Goal: Task Accomplishment & Management: Complete application form

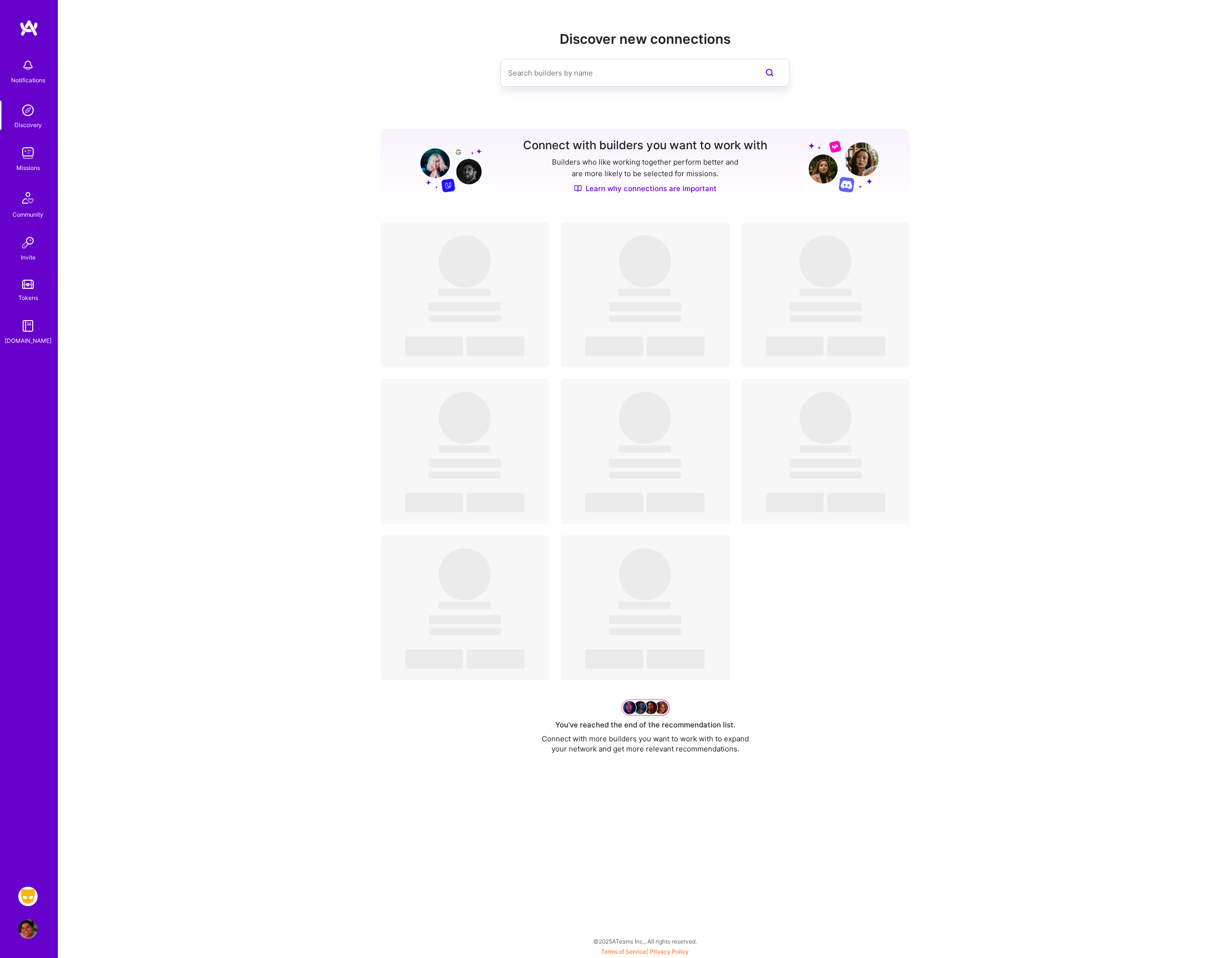
click at [22, 895] on img at bounding box center [28, 896] width 19 height 19
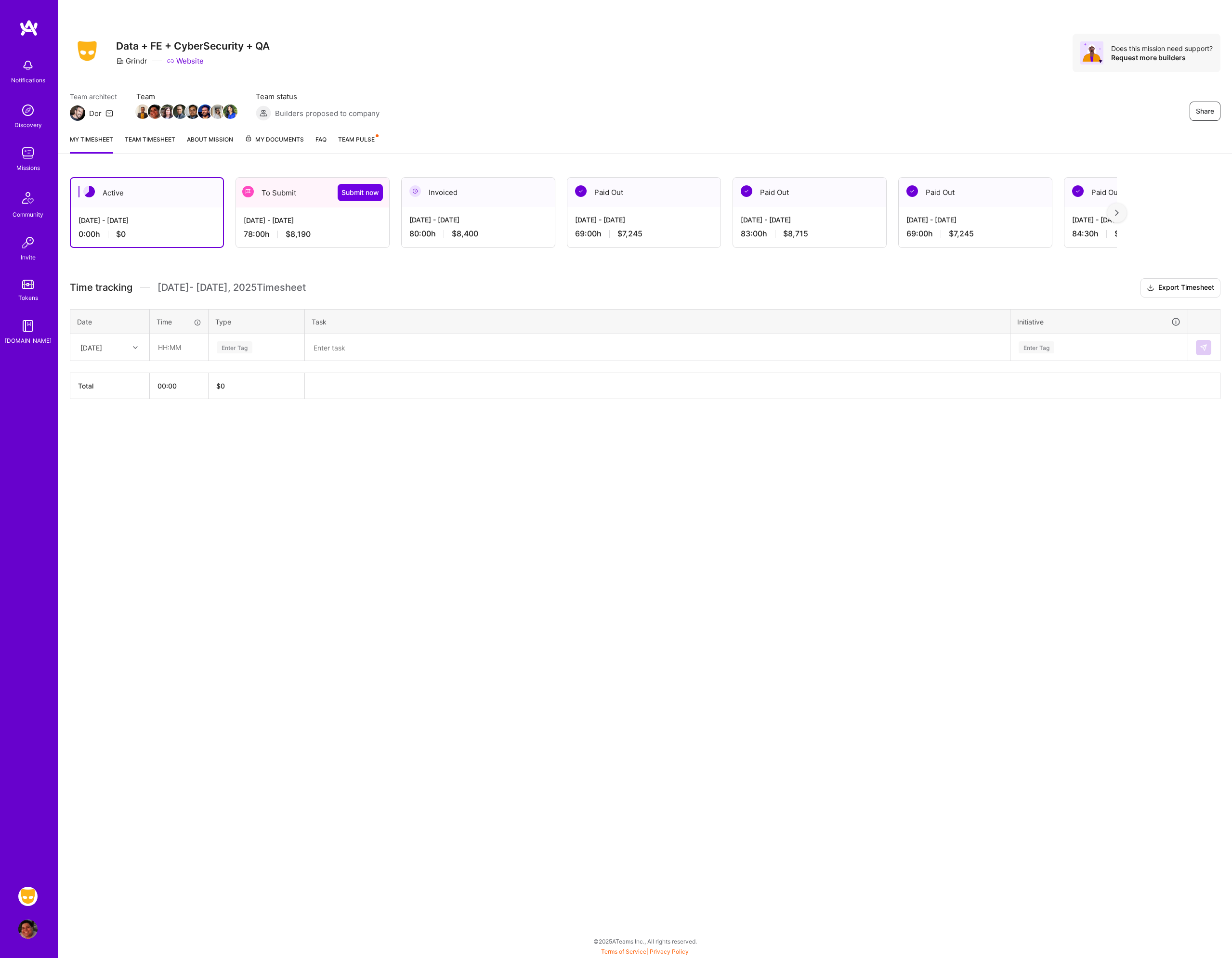
click at [285, 222] on div "[DATE] - [DATE]" at bounding box center [313, 220] width 138 height 10
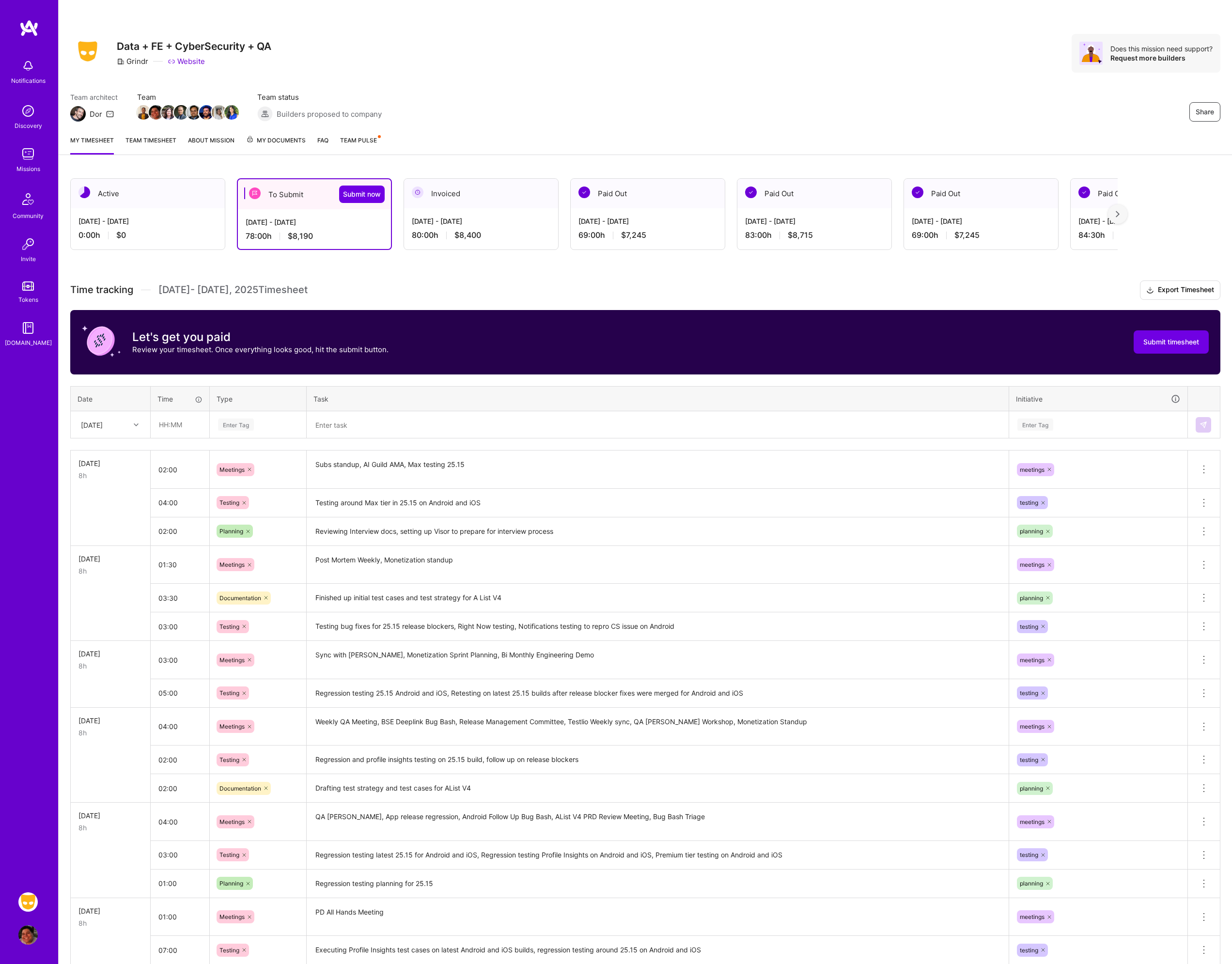
click at [124, 433] on div "[DATE]" at bounding box center [111, 425] width 79 height 26
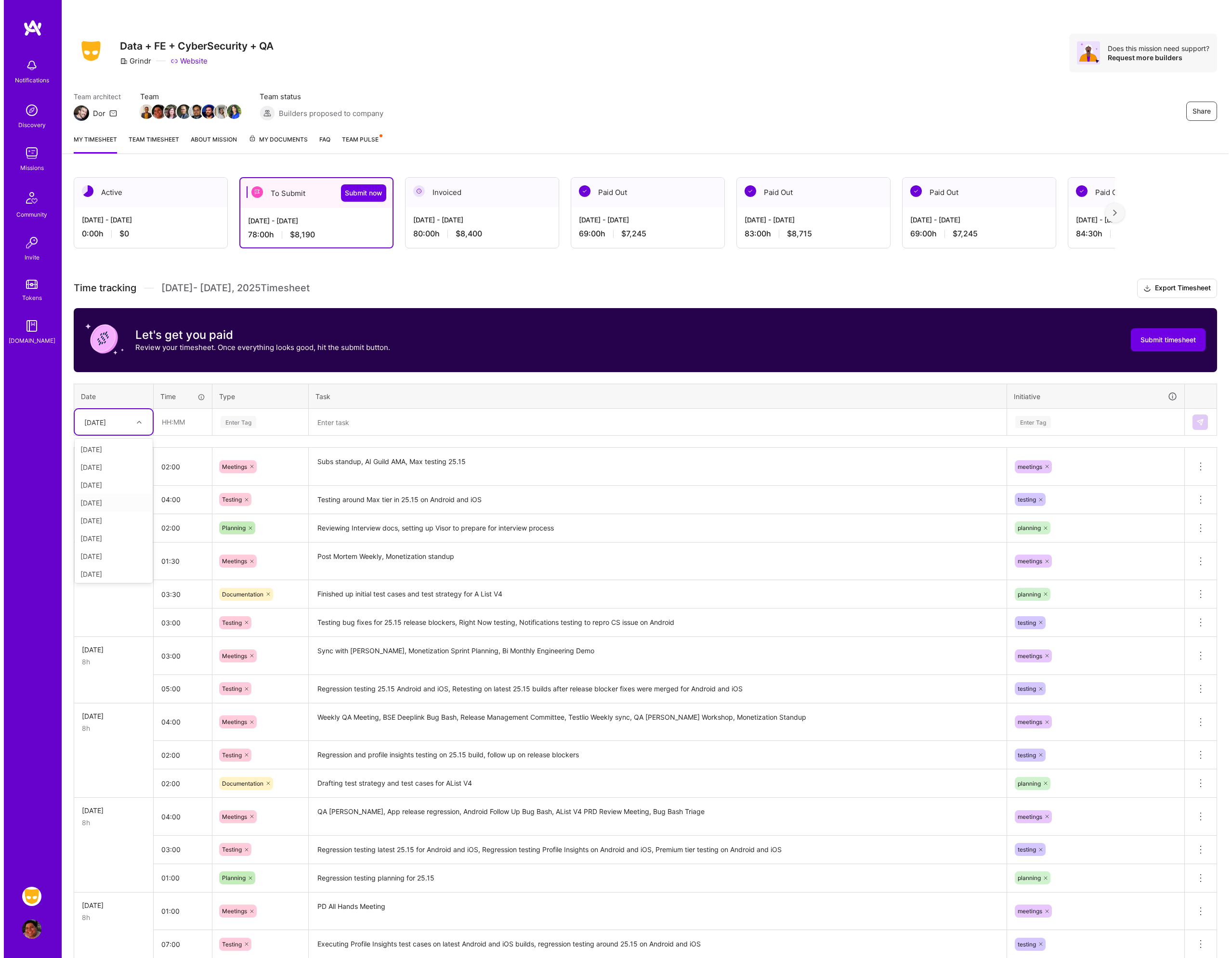
scroll to position [109, 0]
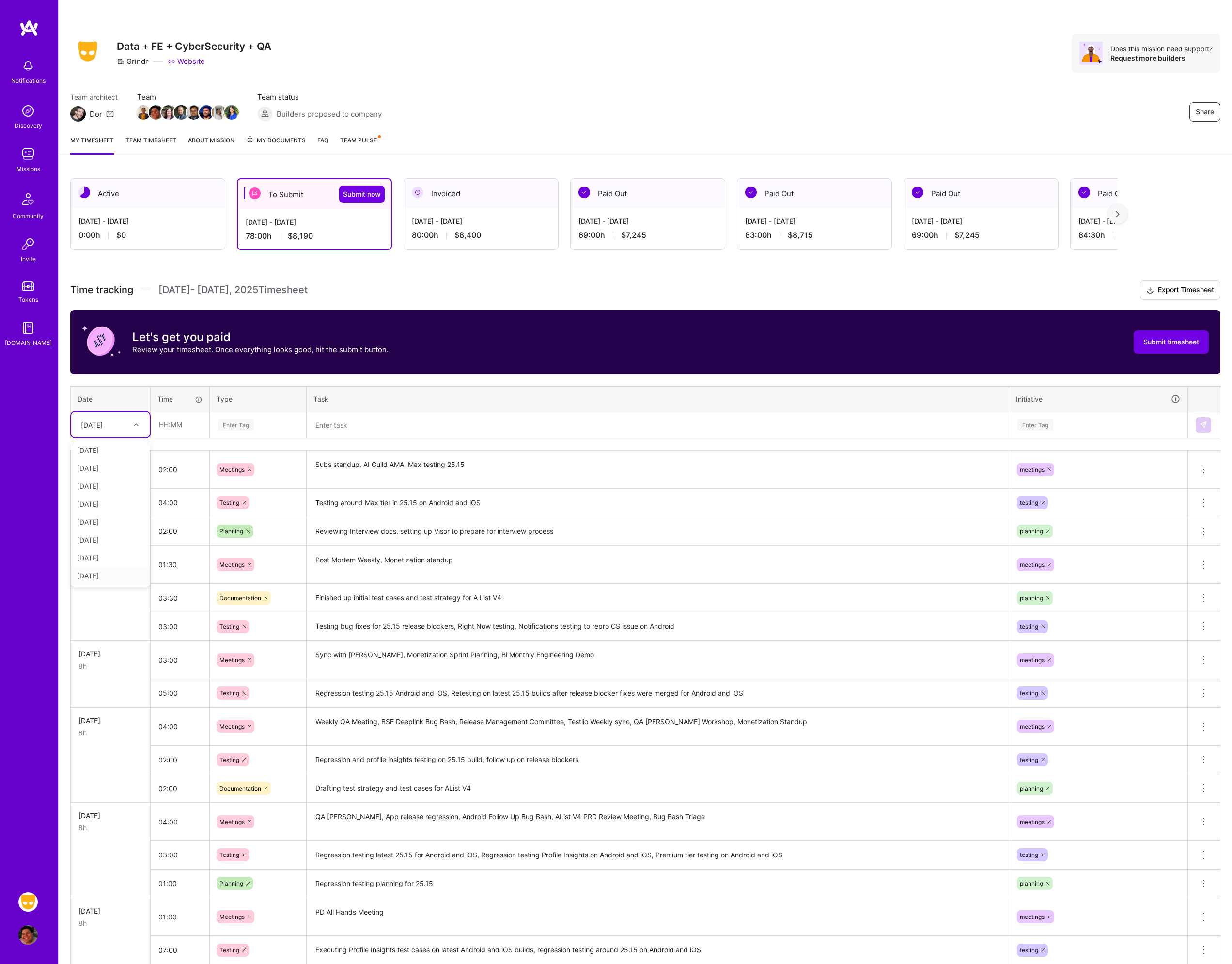
click at [117, 581] on div "[DATE]" at bounding box center [111, 576] width 79 height 18
click at [173, 422] on input "text" at bounding box center [180, 425] width 58 height 26
click at [183, 428] on input "text" at bounding box center [180, 425] width 58 height 26
type input "02:00"
click at [248, 419] on div "Enter Tag" at bounding box center [236, 424] width 36 height 15
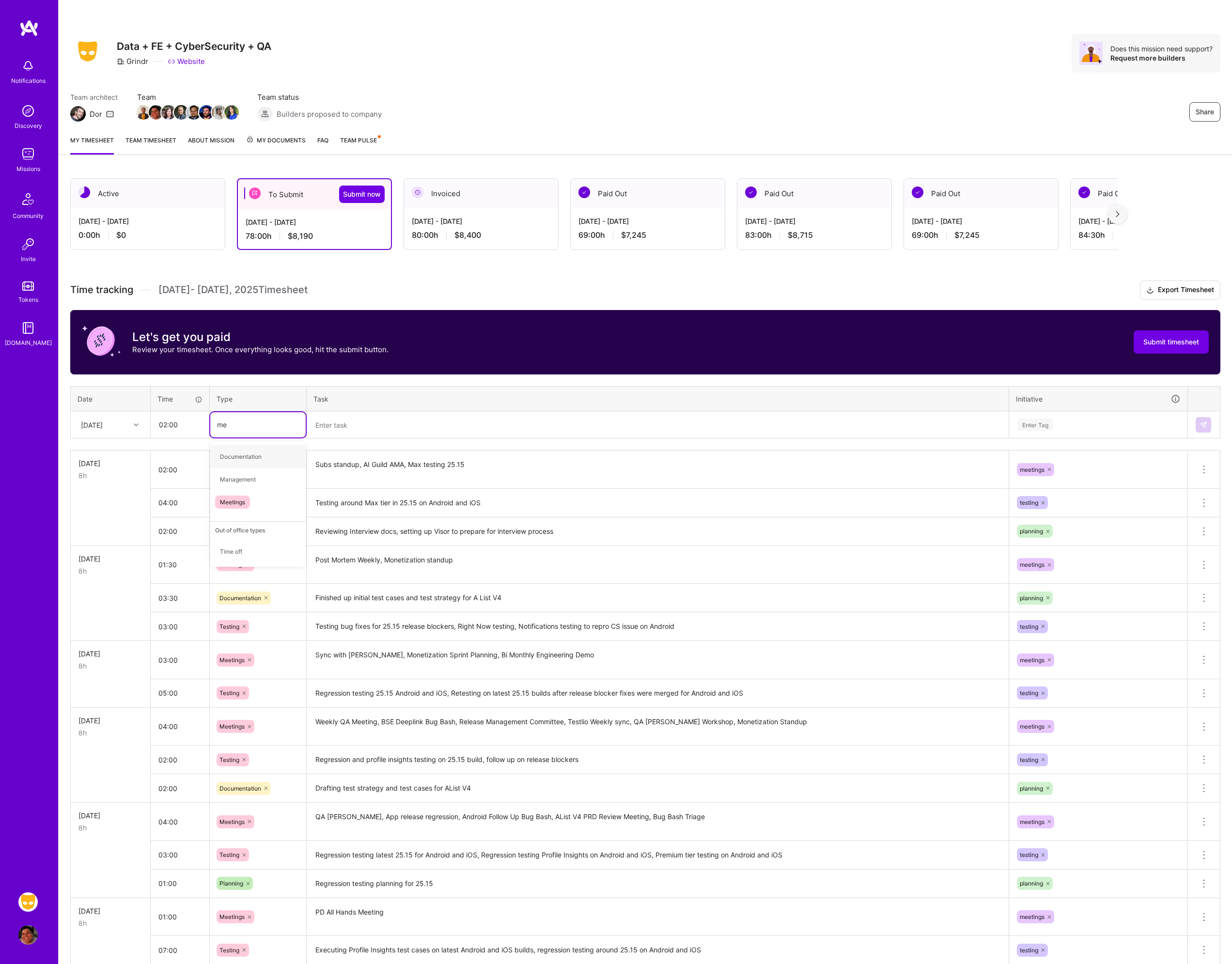
type input "mee"
click at [253, 459] on div "Meetings" at bounding box center [258, 456] width 96 height 23
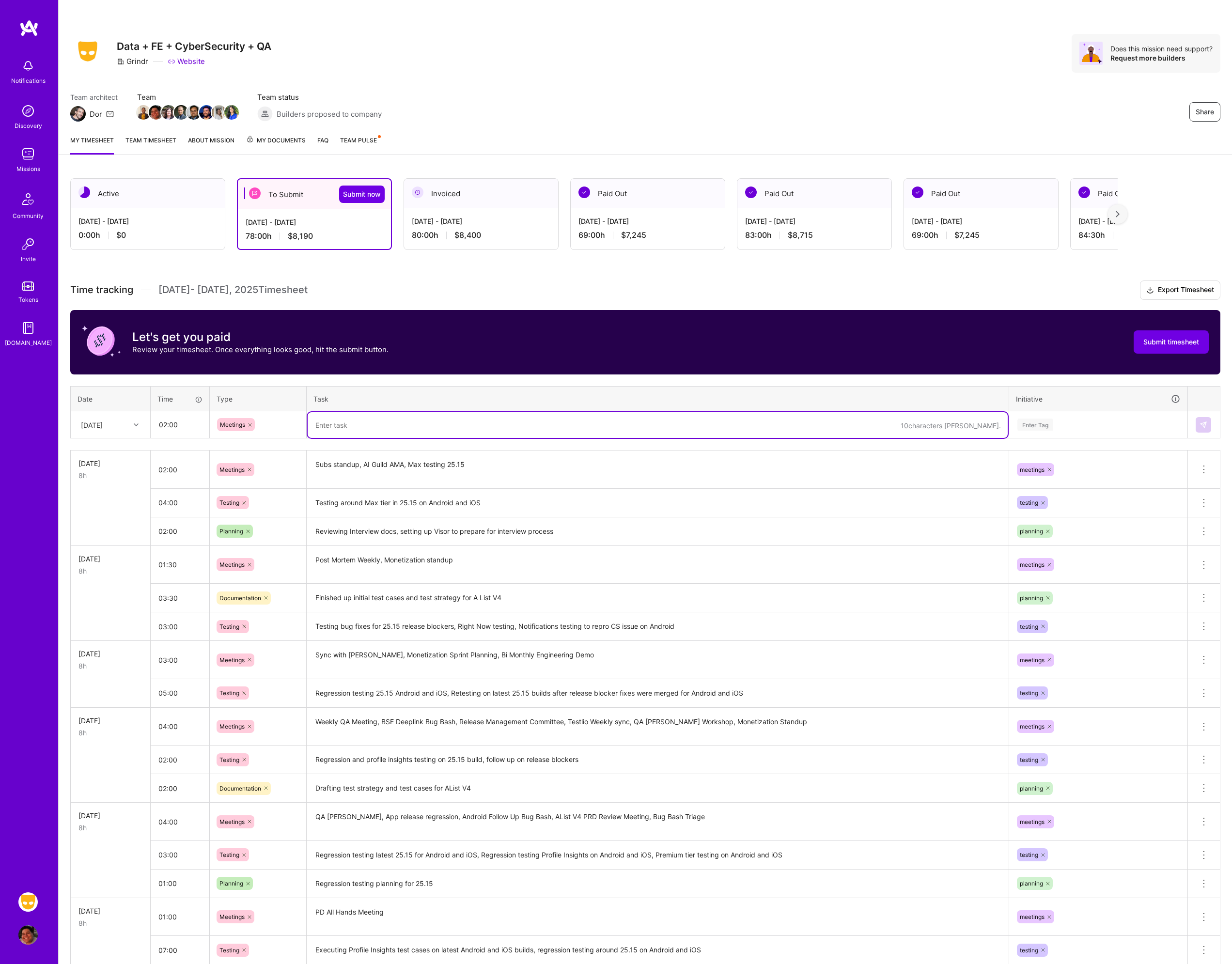
click at [347, 427] on textarea at bounding box center [657, 425] width 700 height 26
type textarea "Release Management Committee, Weekly sync with [PERSON_NAME]"
click at [1032, 427] on div "Enter Tag" at bounding box center [1036, 424] width 36 height 15
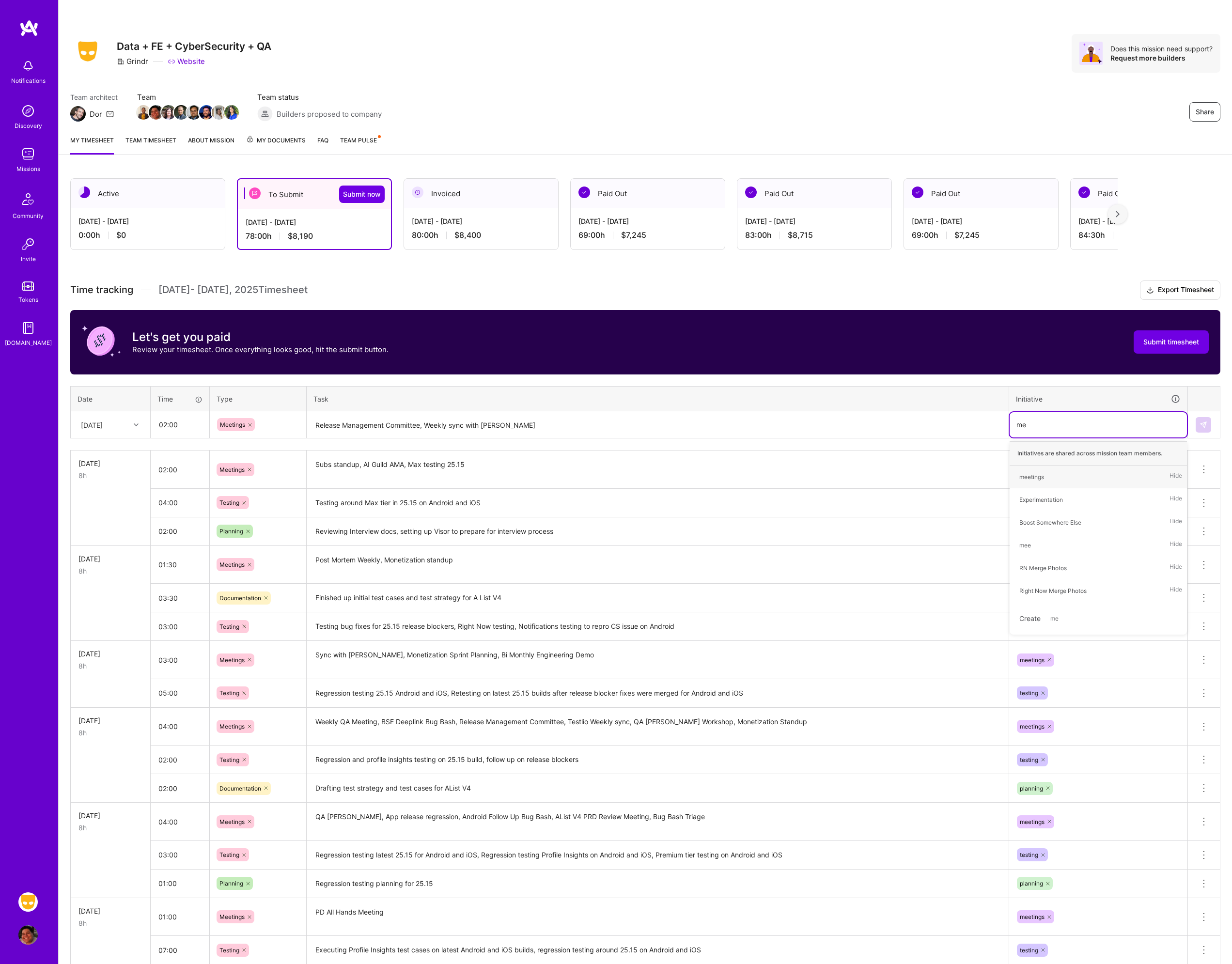
type input "mee"
click at [1035, 477] on div "meetings" at bounding box center [1032, 477] width 25 height 10
click at [1211, 424] on button at bounding box center [1203, 424] width 15 height 15
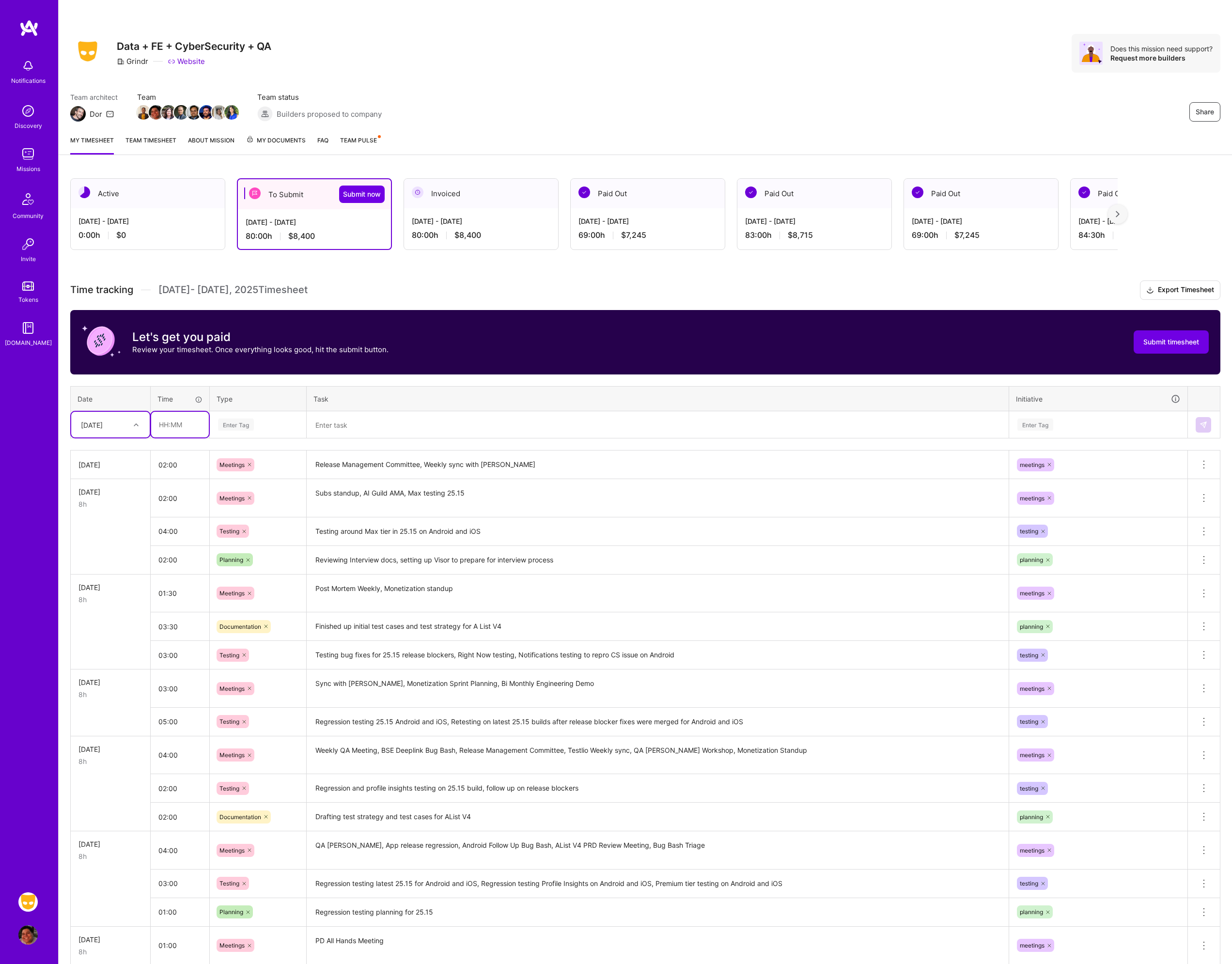
click at [171, 423] on input "text" at bounding box center [180, 425] width 58 height 26
type input "03:00"
click at [237, 422] on div "Enter Tag" at bounding box center [236, 424] width 36 height 15
type input "tes"
click at [230, 459] on span "Testing" at bounding box center [229, 456] width 30 height 13
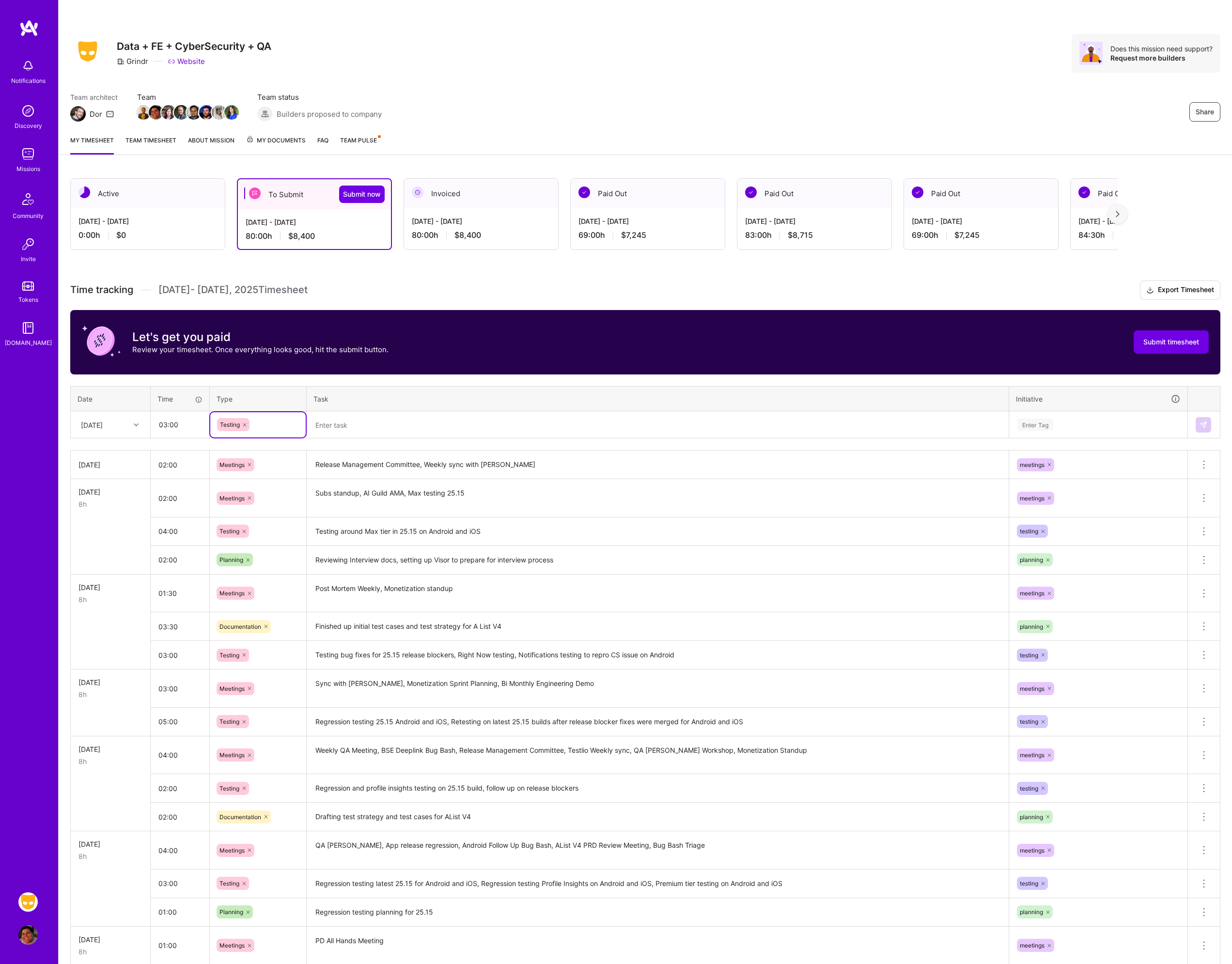
click at [343, 431] on textarea at bounding box center [657, 425] width 700 height 26
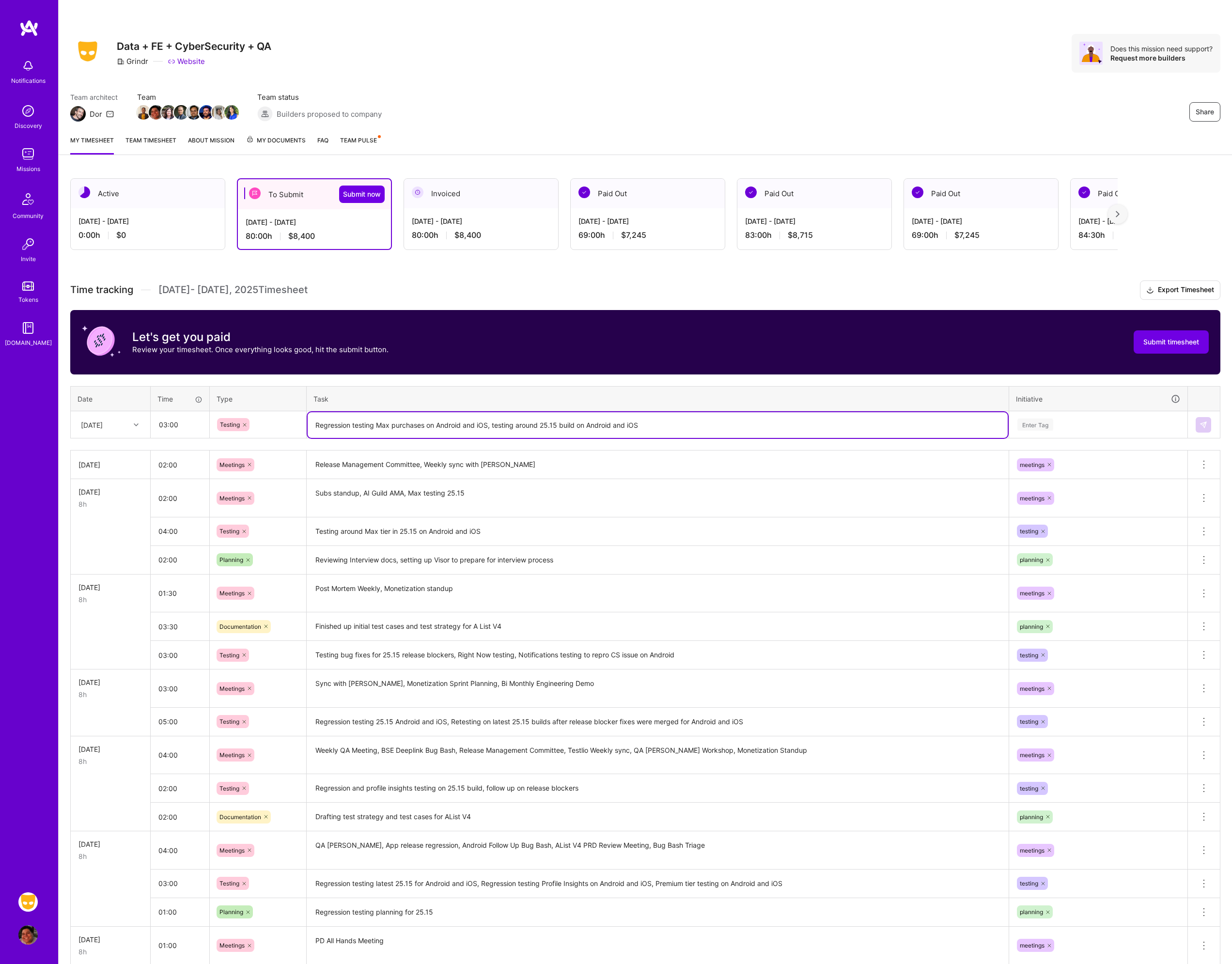
type textarea "Regression testing Max purchases on Android and iOS, testing around 25.15 build…"
click at [171, 426] on input "03:00" at bounding box center [180, 425] width 58 height 26
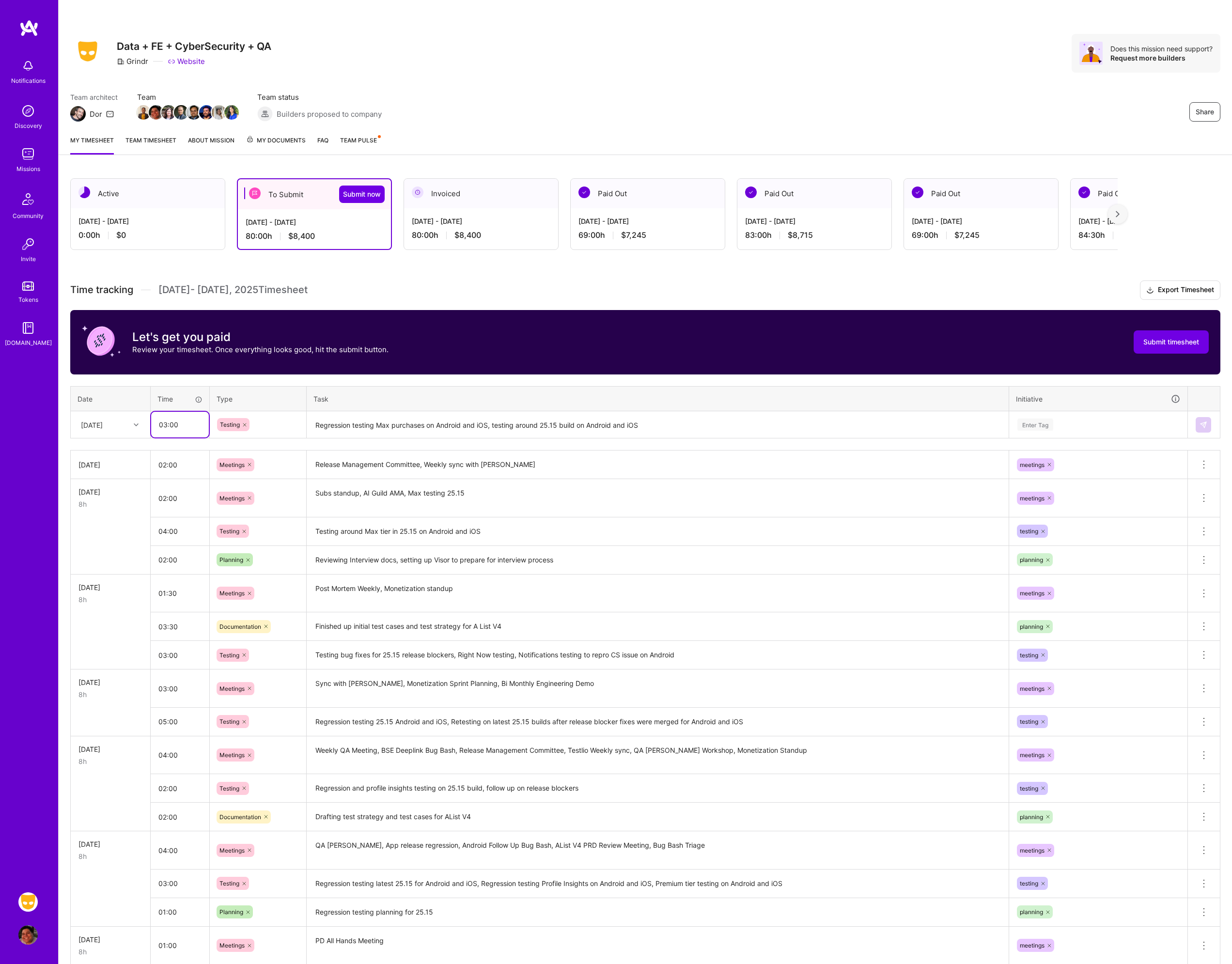
click at [171, 426] on input "03:00" at bounding box center [180, 425] width 58 height 26
type input "04:00"
click at [867, 429] on textarea "Regression testing Max purchases on Android and iOS, testing around 25.15 build…" at bounding box center [657, 425] width 700 height 26
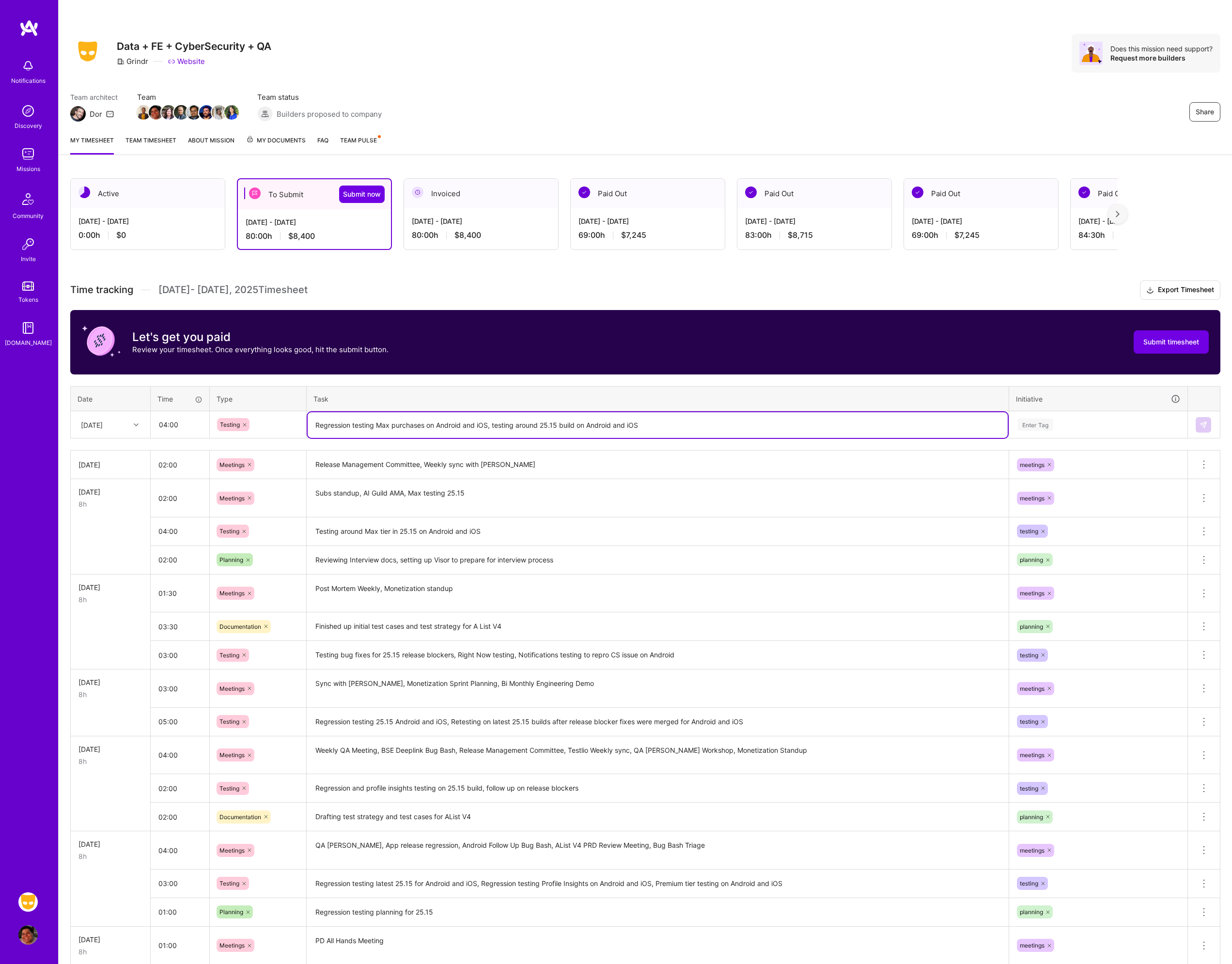
click at [1049, 436] on div "Enter Tag" at bounding box center [1098, 424] width 177 height 25
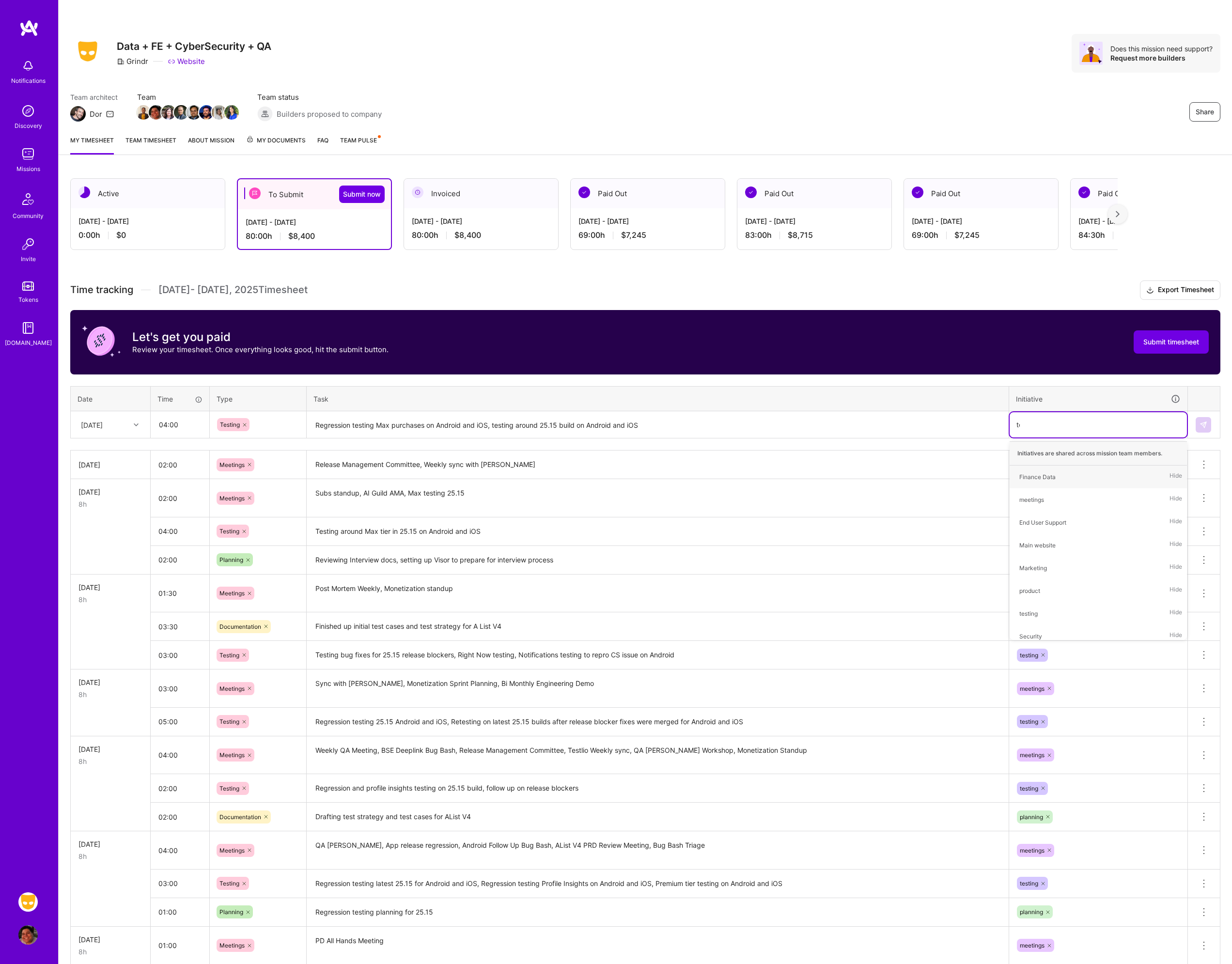
type input "tes"
click at [1024, 480] on div "testing" at bounding box center [1028, 477] width 19 height 10
click at [1203, 421] on img at bounding box center [1204, 425] width 8 height 8
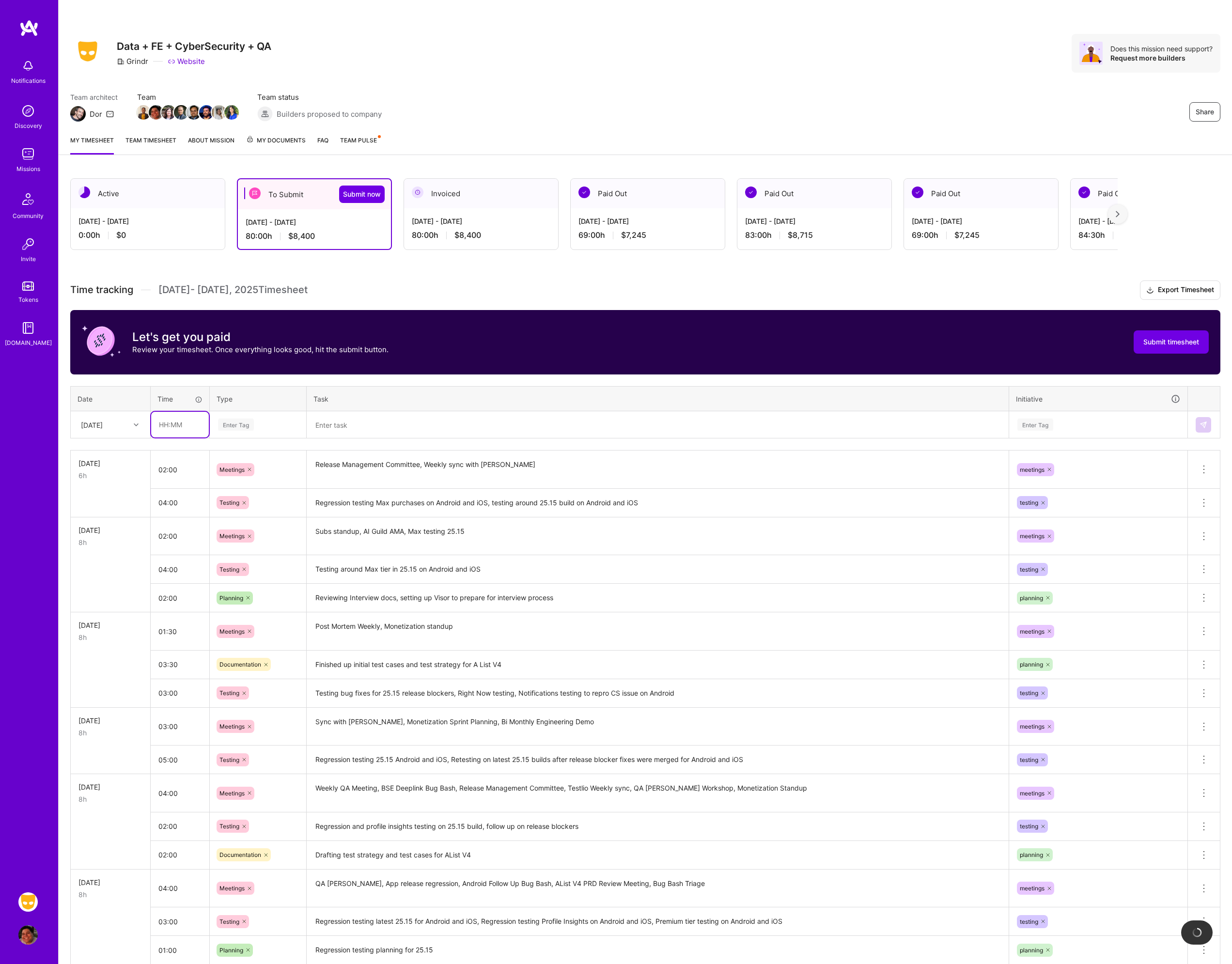
click at [170, 418] on input "text" at bounding box center [180, 425] width 58 height 26
type input "02:00"
click at [259, 428] on div "Enter Tag" at bounding box center [258, 424] width 82 height 12
type input "plann"
click at [268, 455] on div "Planning" at bounding box center [258, 456] width 96 height 23
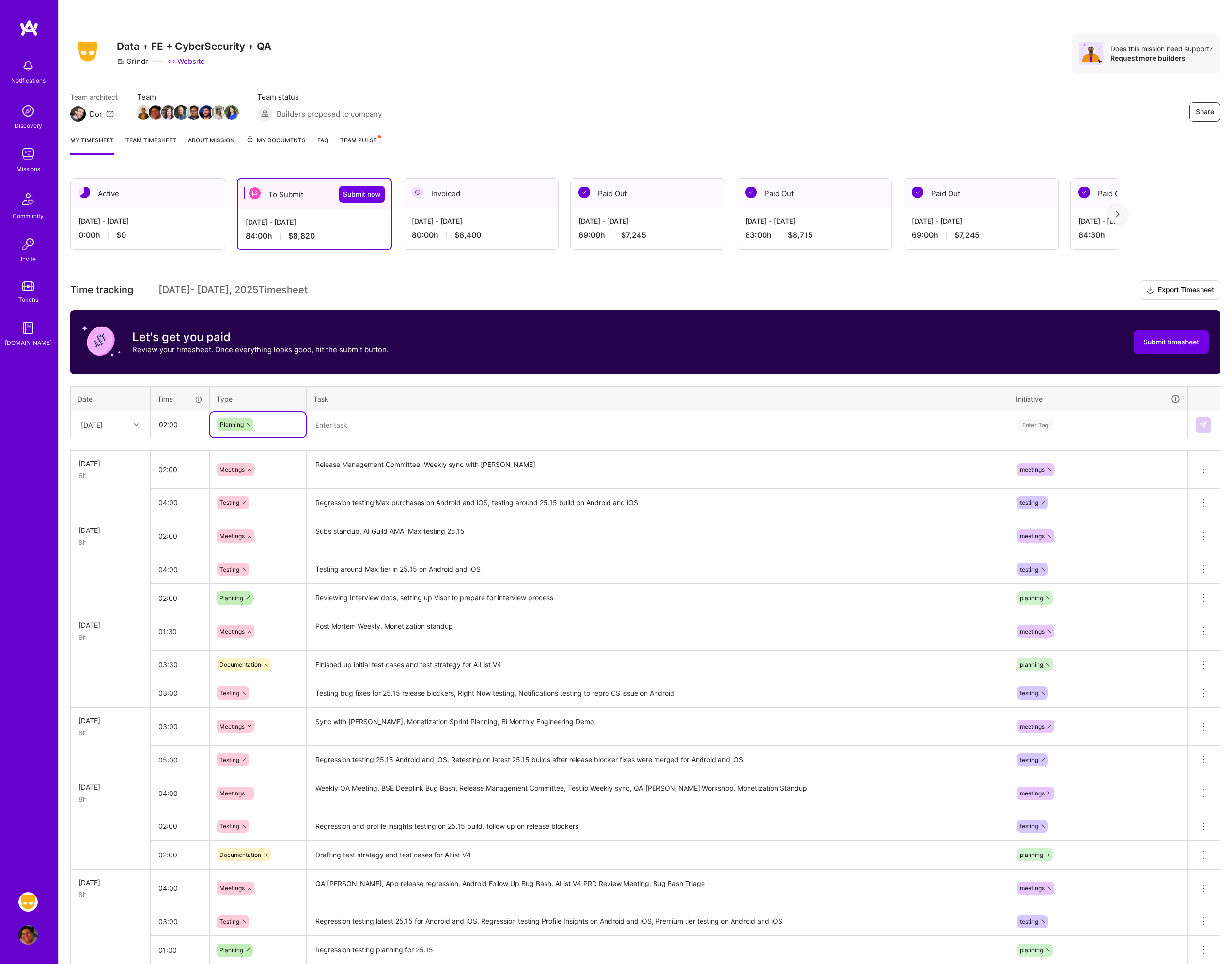
click at [333, 418] on textarea at bounding box center [657, 425] width 700 height 26
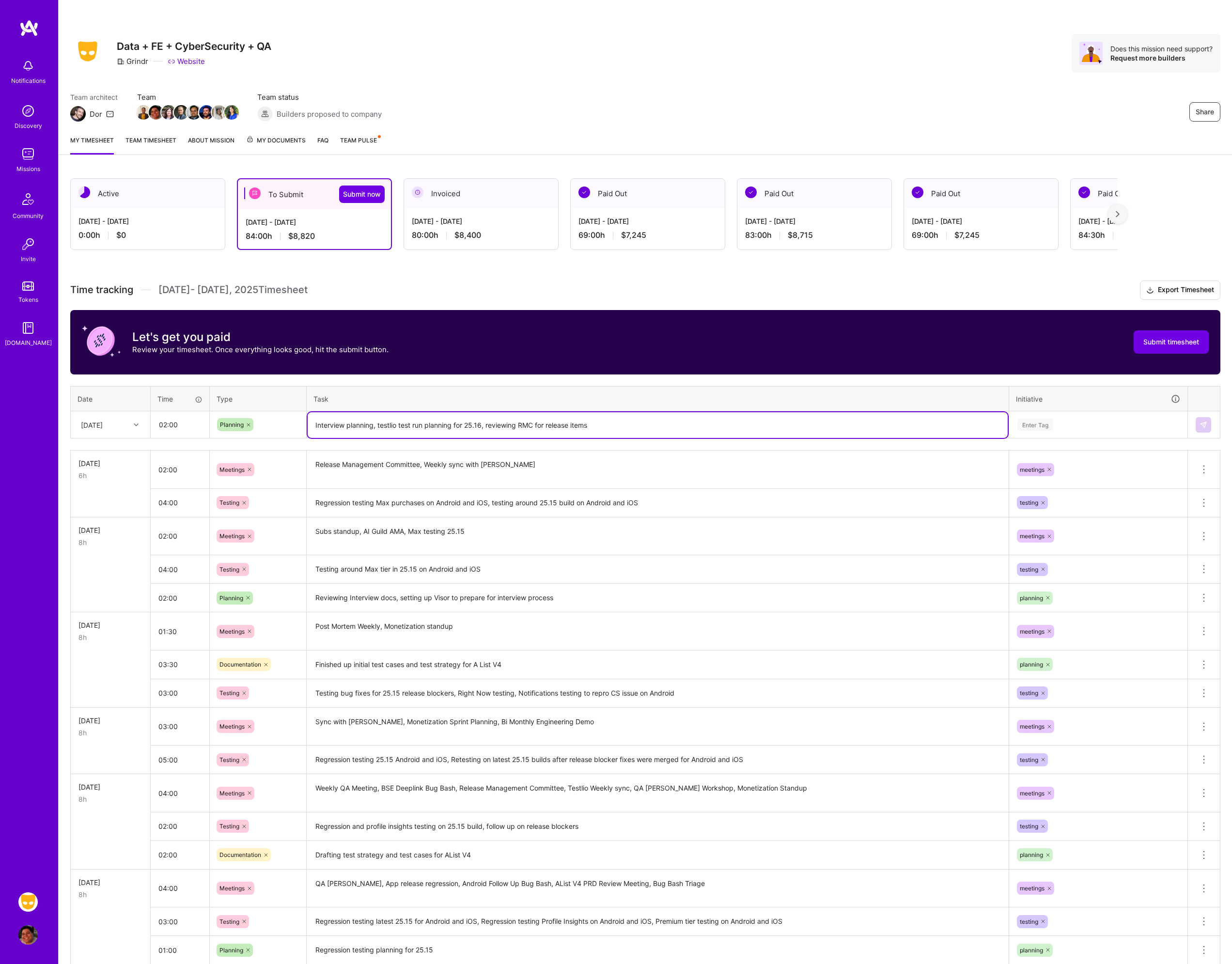
type textarea "Interview planning, testlio test run planning for 25.16, reviewing RMC for rele…"
click at [1067, 425] on div "Enter Tag" at bounding box center [1098, 424] width 164 height 12
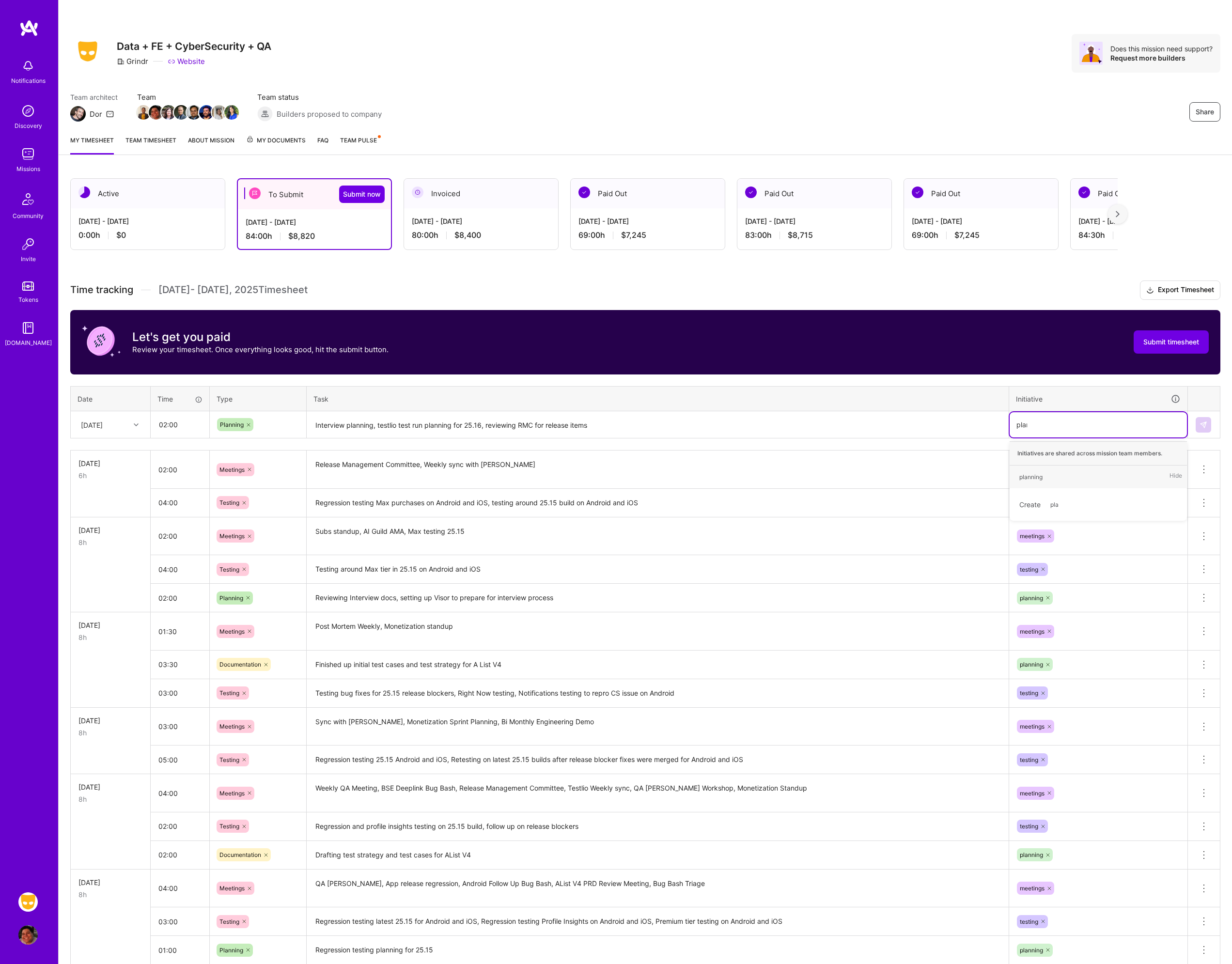
type input "plann"
click at [1040, 484] on div "planning Hide" at bounding box center [1098, 477] width 177 height 23
click at [535, 430] on textarea "Interview planning, testlio test run planning for 25.16, reviewing RMC for rele…" at bounding box center [657, 425] width 700 height 26
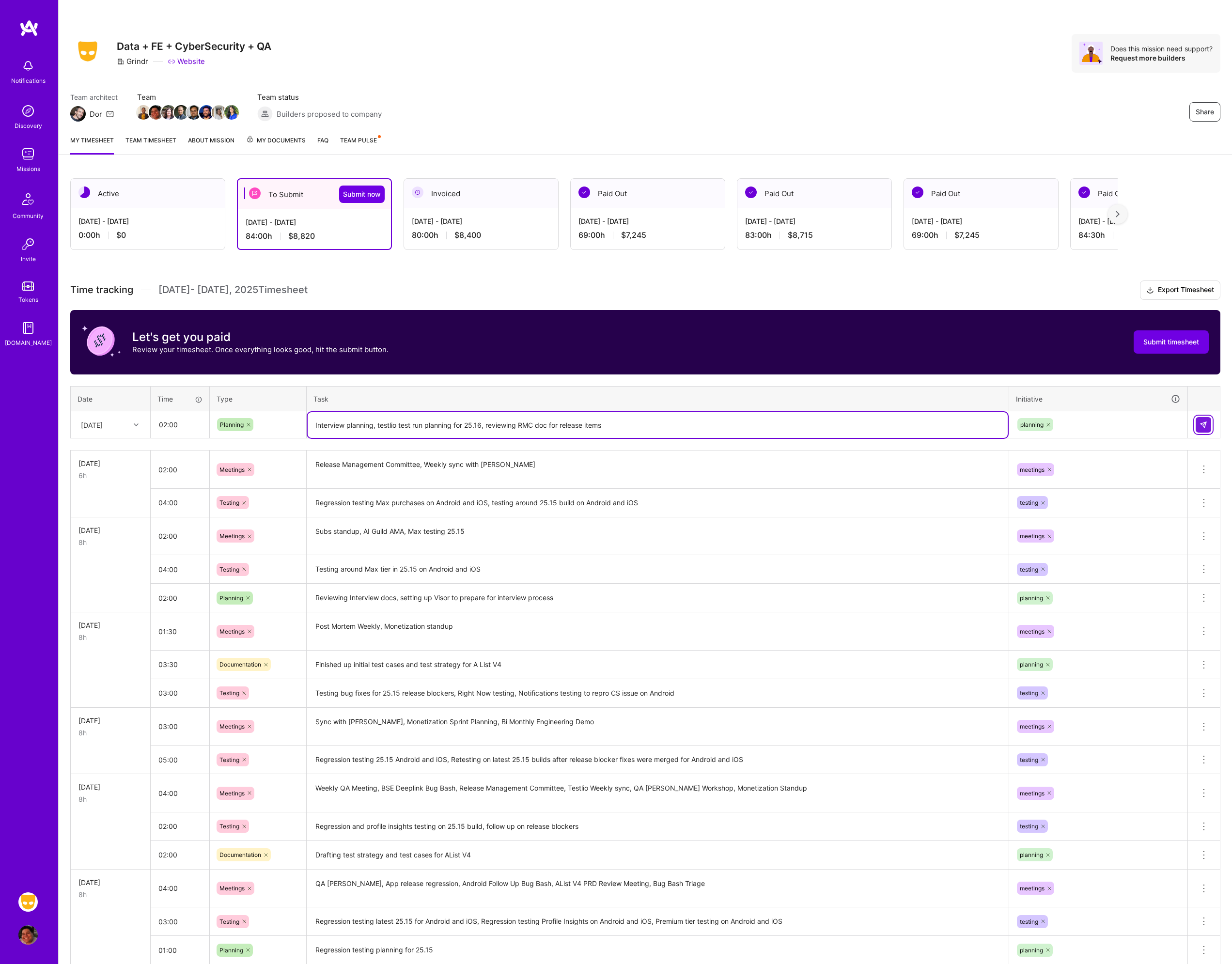
type textarea "Interview planning, testlio test run planning for 25.16, reviewing RMC doc for …"
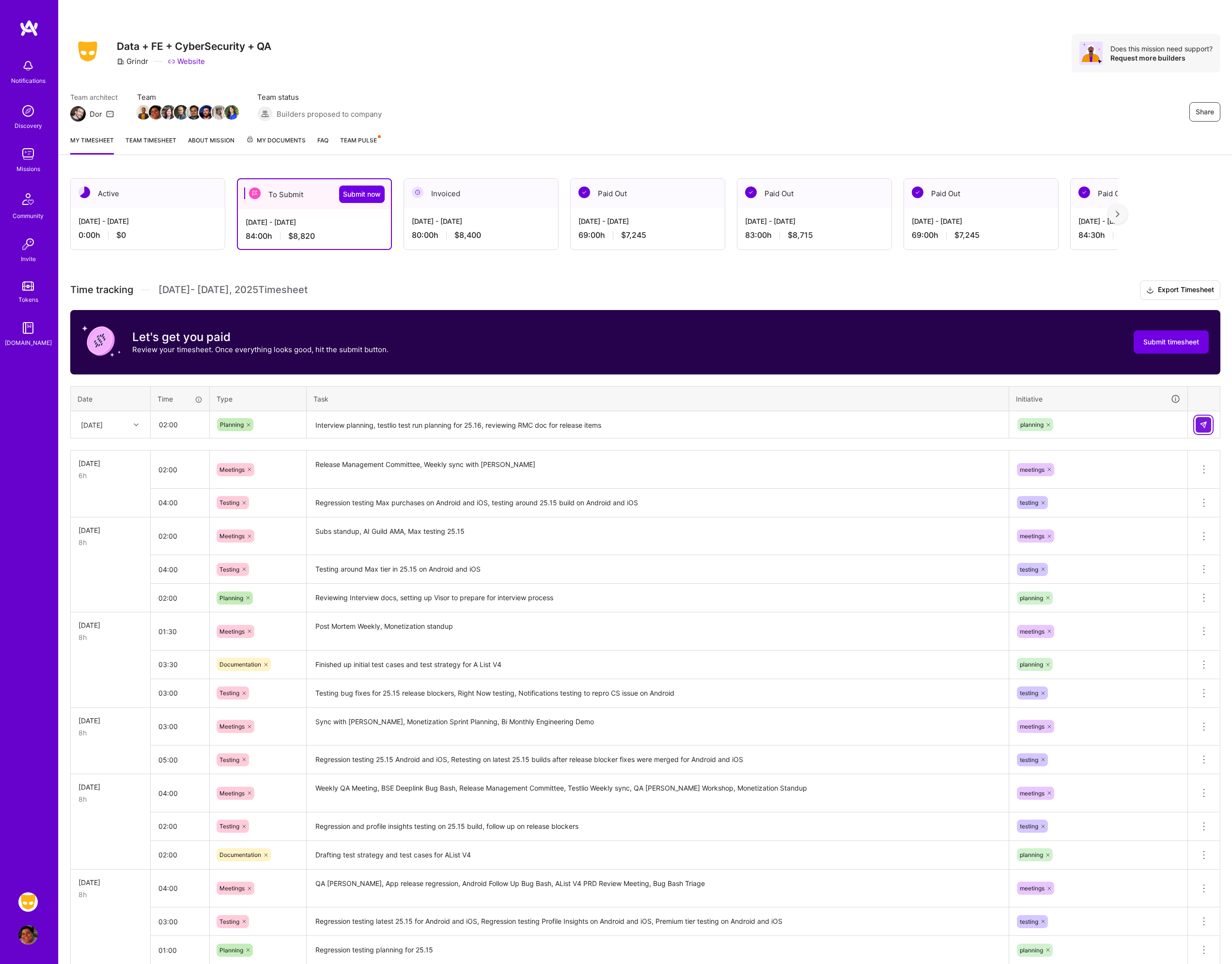
click at [1199, 421] on button at bounding box center [1203, 424] width 15 height 15
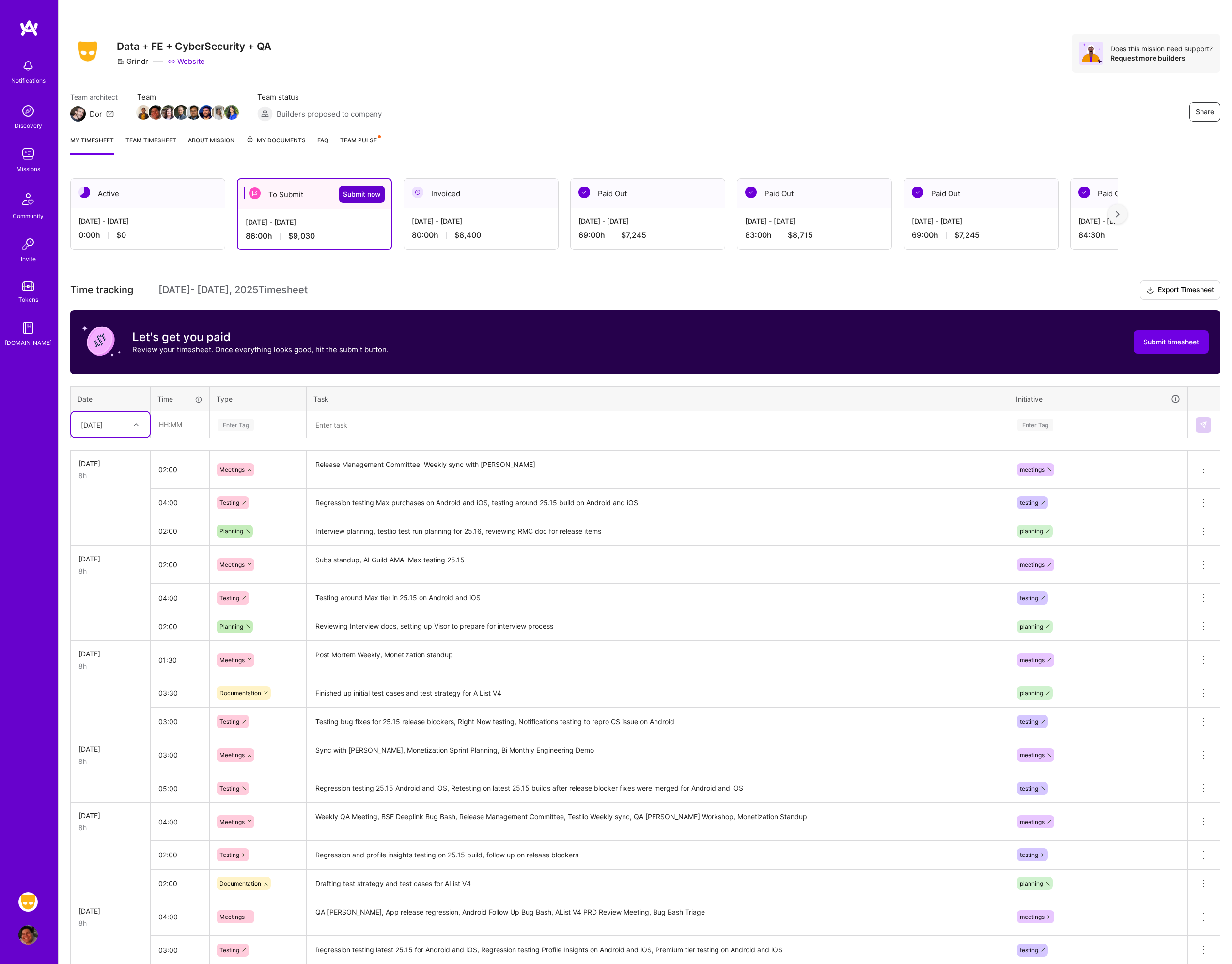
click at [365, 195] on span "Submit now" at bounding box center [361, 194] width 38 height 10
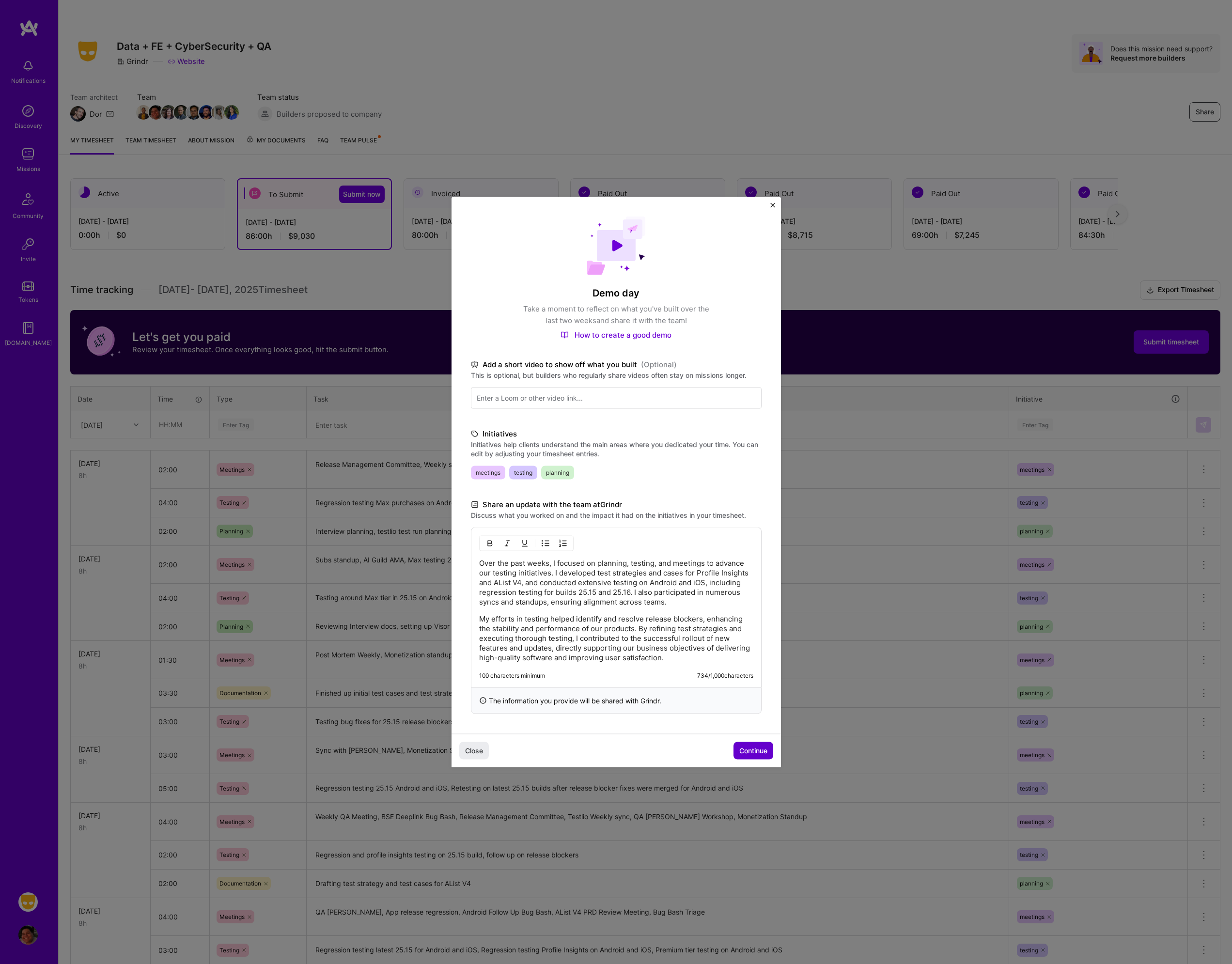
click at [760, 742] on button "Continue" at bounding box center [753, 751] width 39 height 18
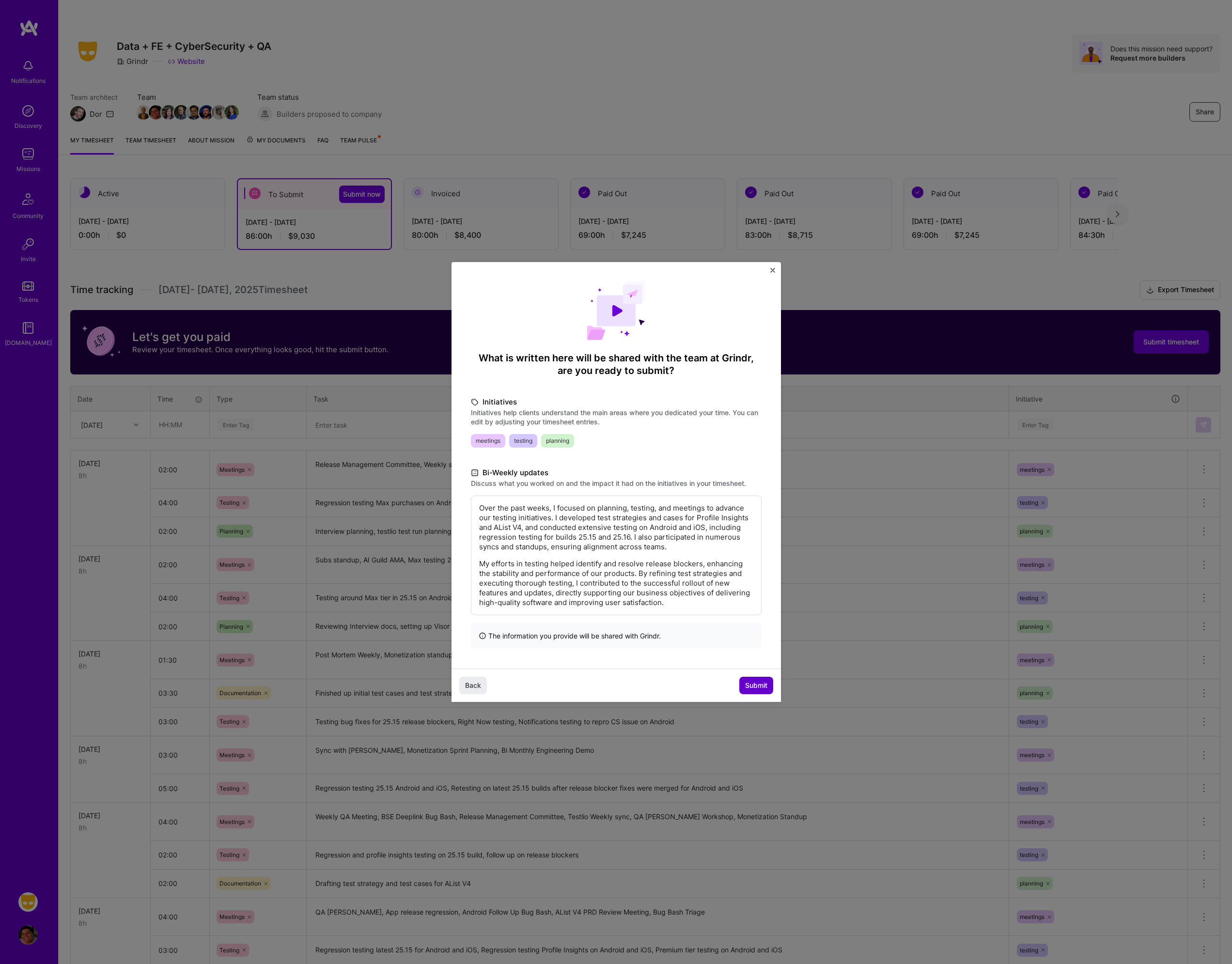
click at [749, 688] on span "Submit" at bounding box center [756, 686] width 23 height 10
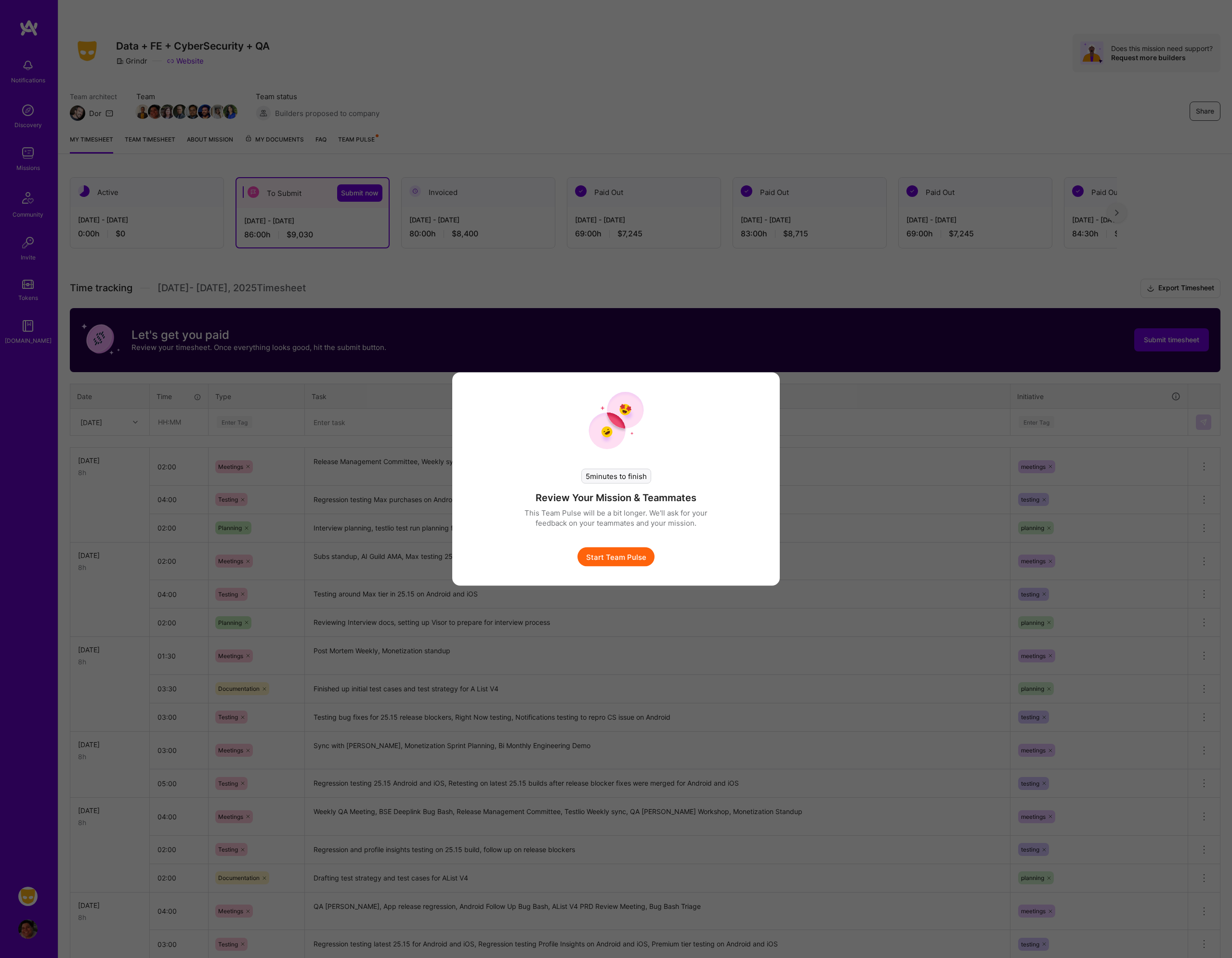
click at [611, 557] on button "Start Team Pulse" at bounding box center [616, 557] width 77 height 19
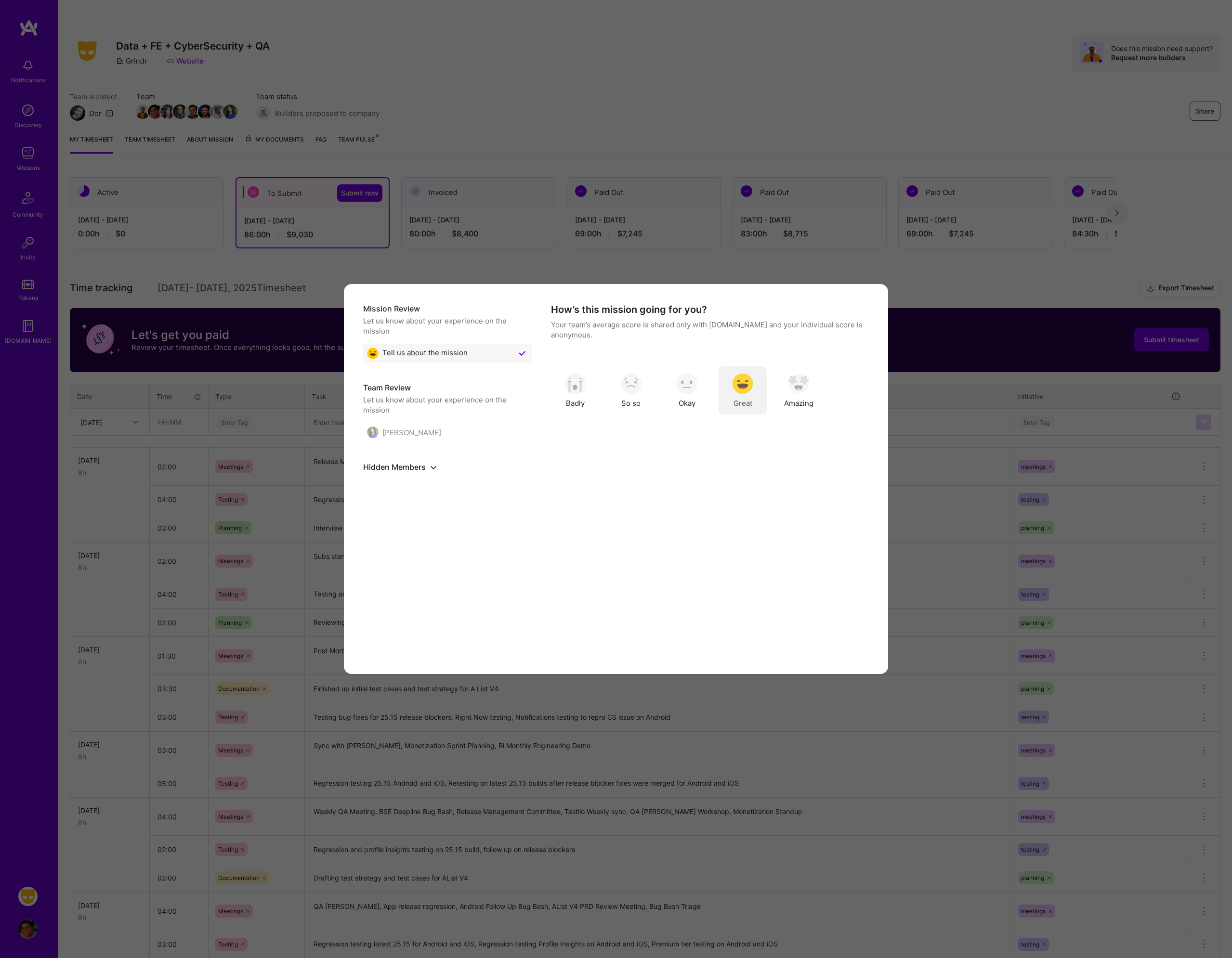
click at [730, 397] on div "Great" at bounding box center [742, 390] width 48 height 48
click at [773, 646] on button "Skip Question" at bounding box center [780, 645] width 68 height 19
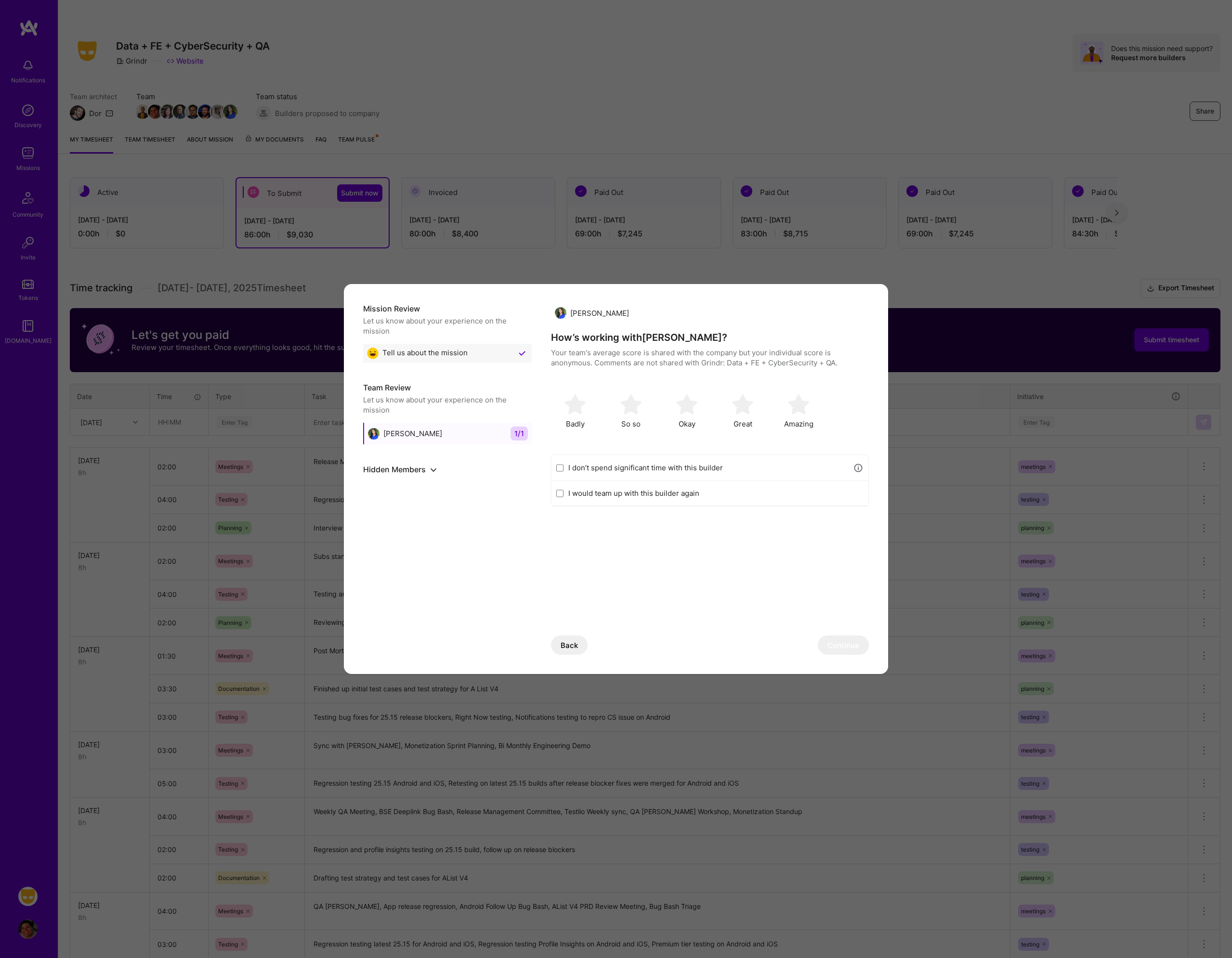
click at [613, 470] on label "I don’t spend significant time with this builder" at bounding box center [709, 468] width 280 height 10
click at [564, 470] on input "I don’t spend significant time with this builder" at bounding box center [560, 469] width 7 height 8
checkbox input "true"
click at [834, 642] on button "Continue" at bounding box center [844, 645] width 51 height 19
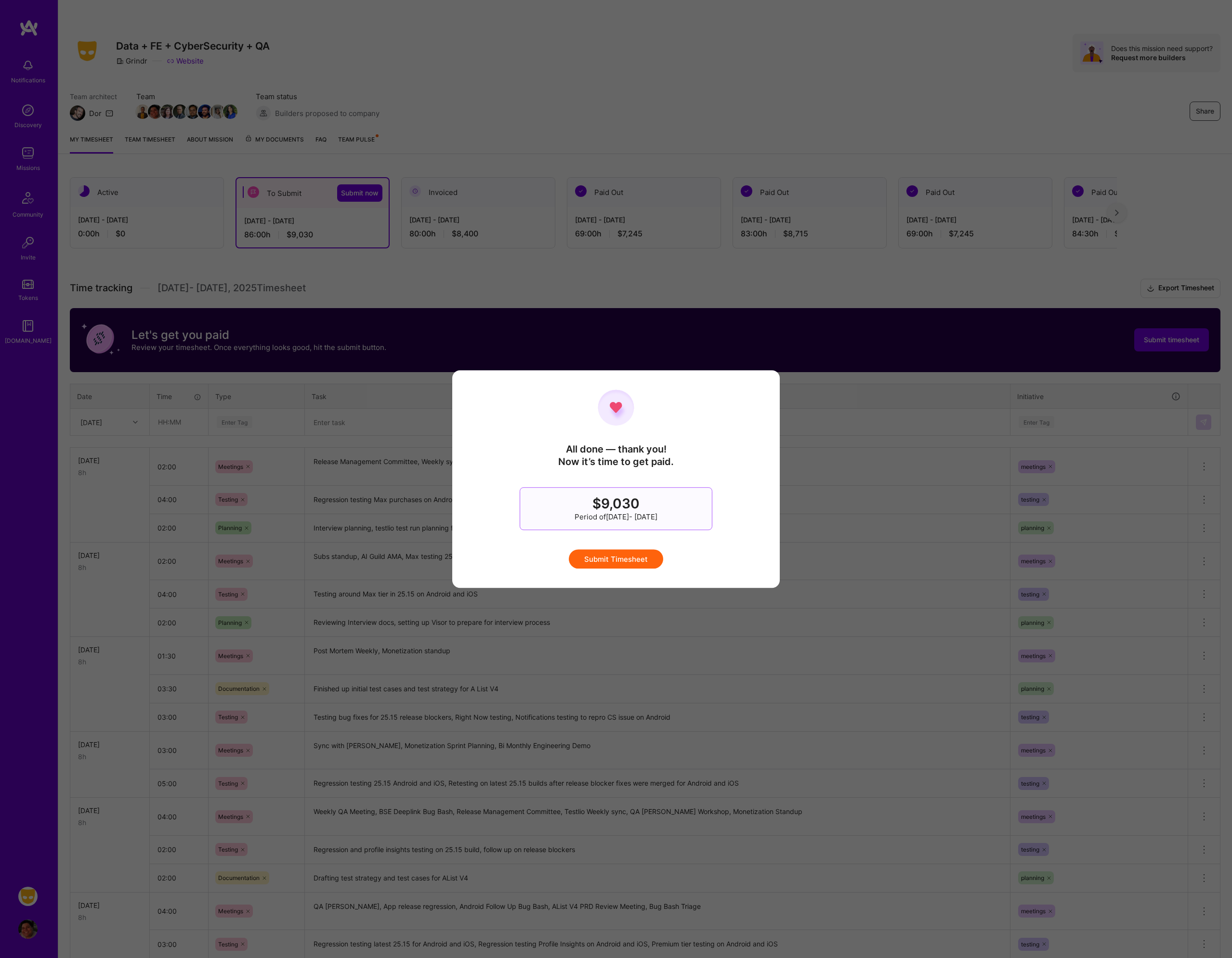
click at [623, 561] on button "Submit Timesheet" at bounding box center [616, 559] width 94 height 19
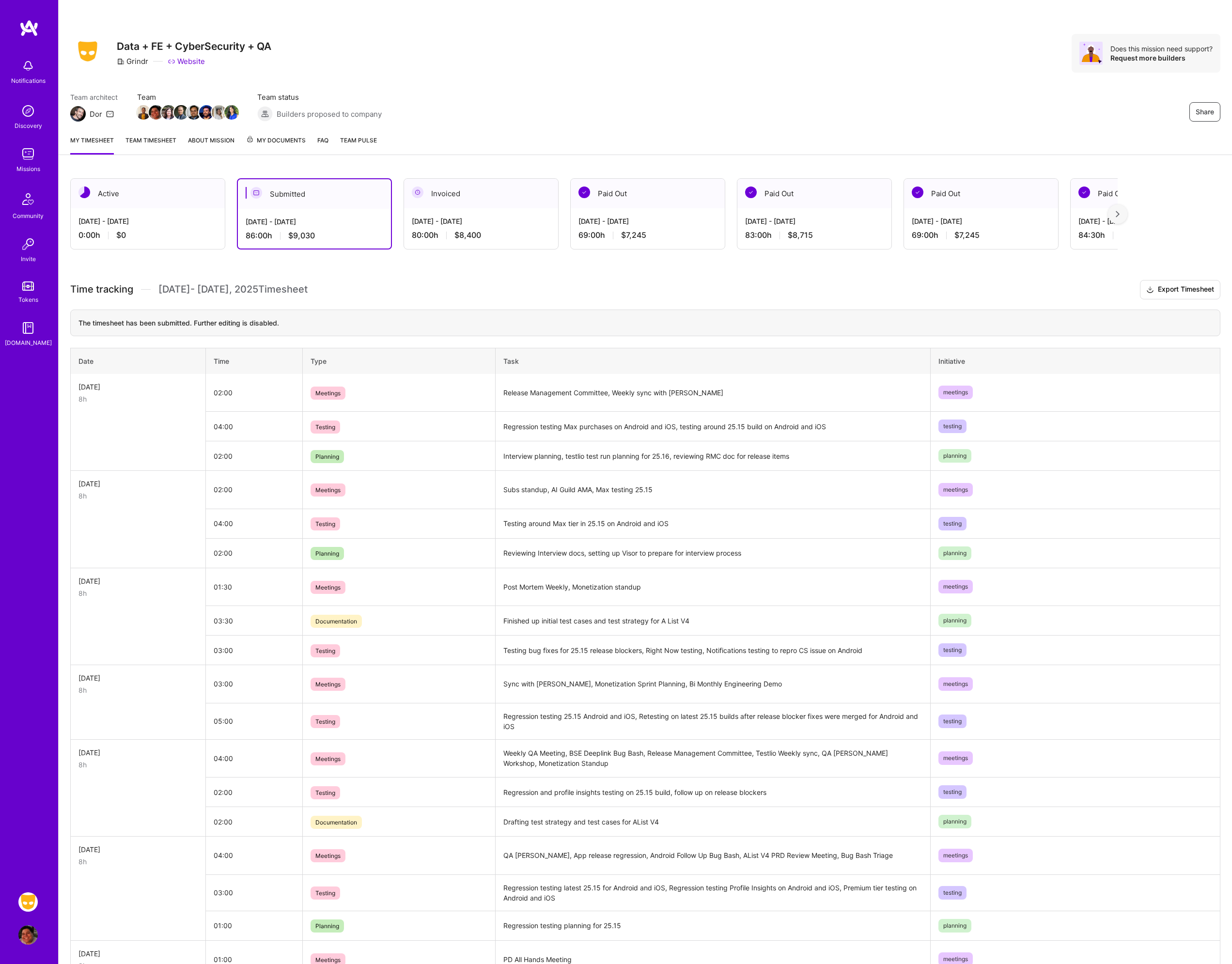
click at [393, 289] on h3 "Time tracking [DATE] - [DATE] Timesheet Export Timesheet" at bounding box center [645, 290] width 1151 height 19
click at [146, 236] on div "0:00 h $0" at bounding box center [148, 235] width 138 height 10
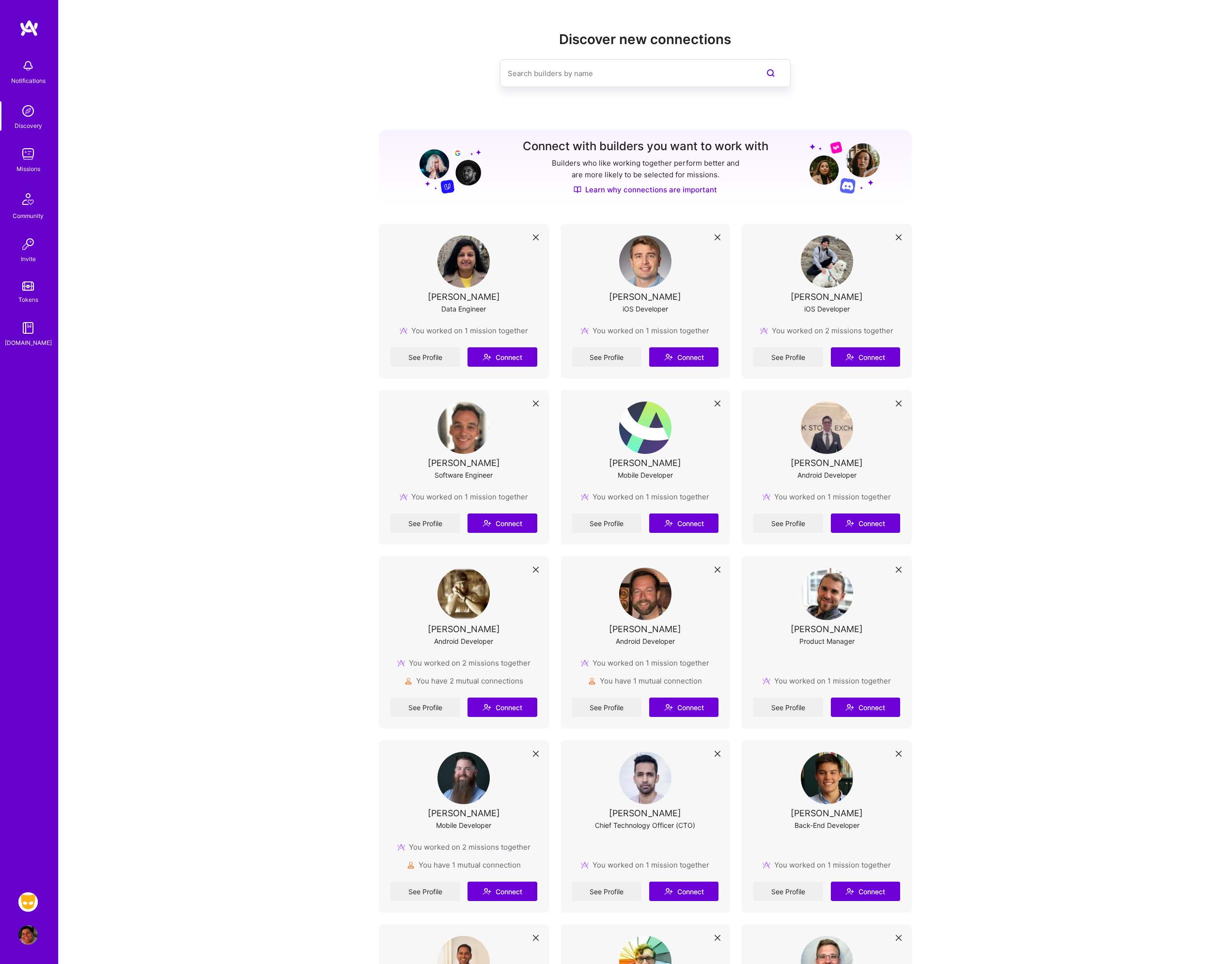
click at [33, 154] on img at bounding box center [28, 154] width 19 height 19
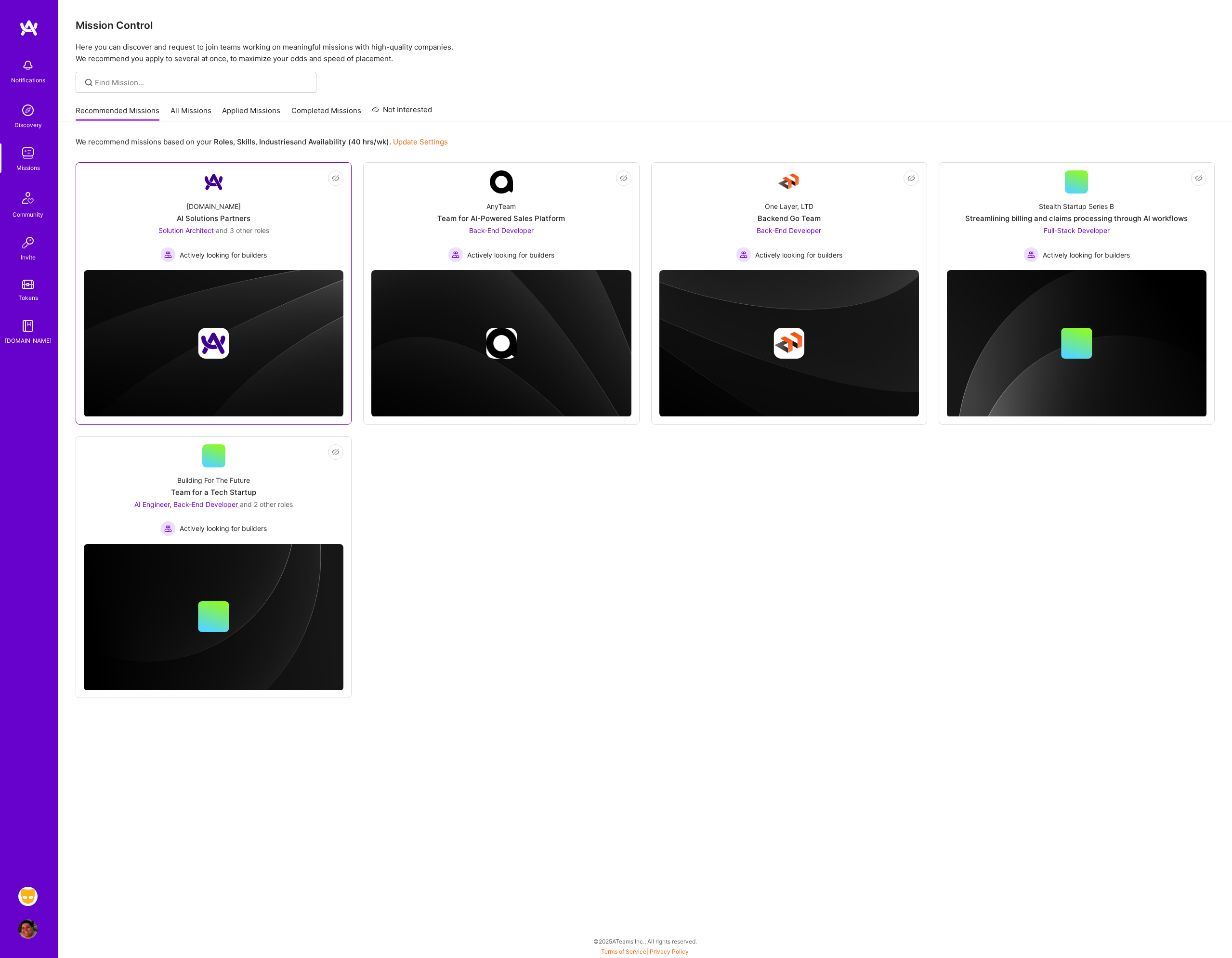
click at [253, 234] on span "and 3 other roles" at bounding box center [242, 230] width 54 height 8
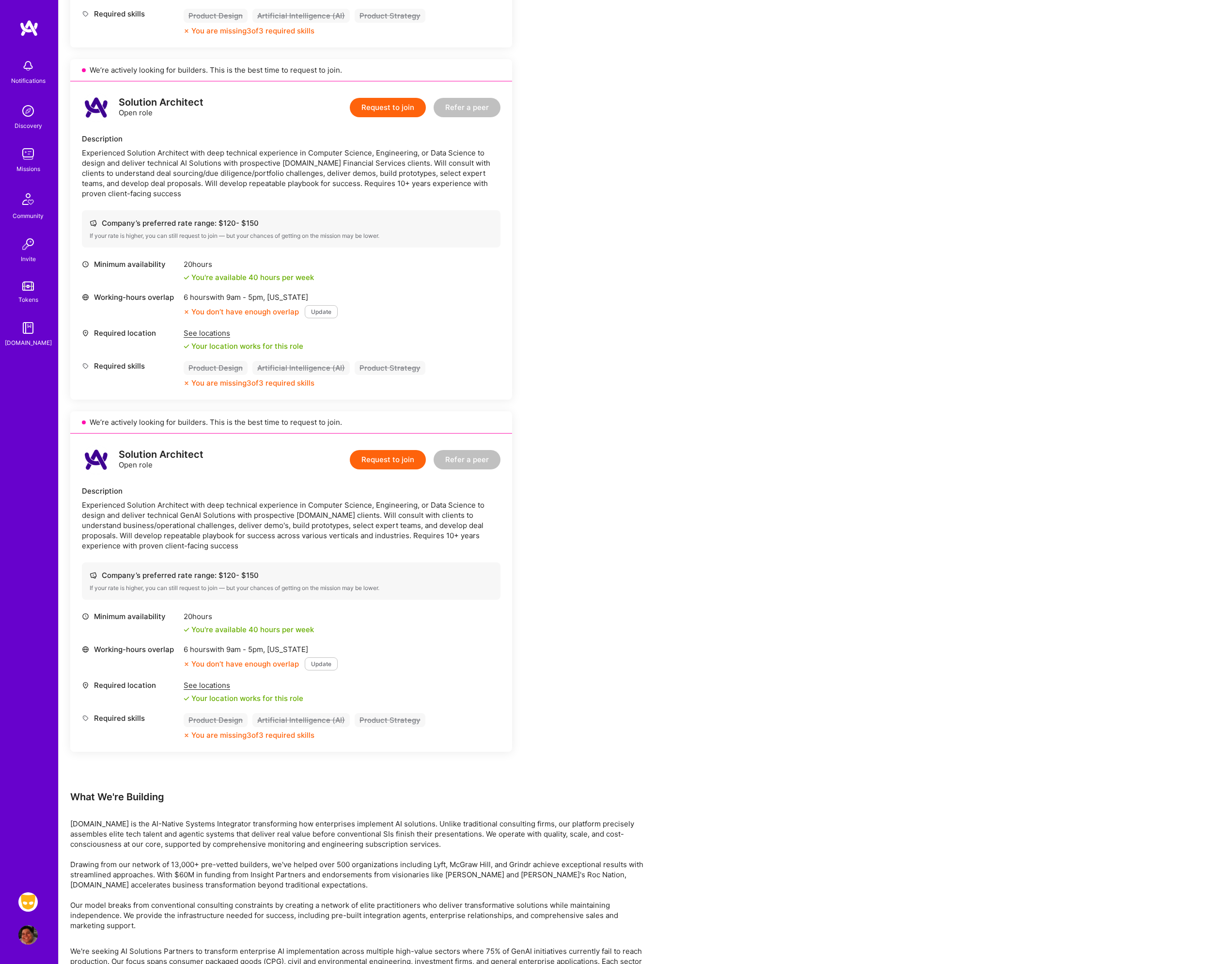
scroll to position [1163, 0]
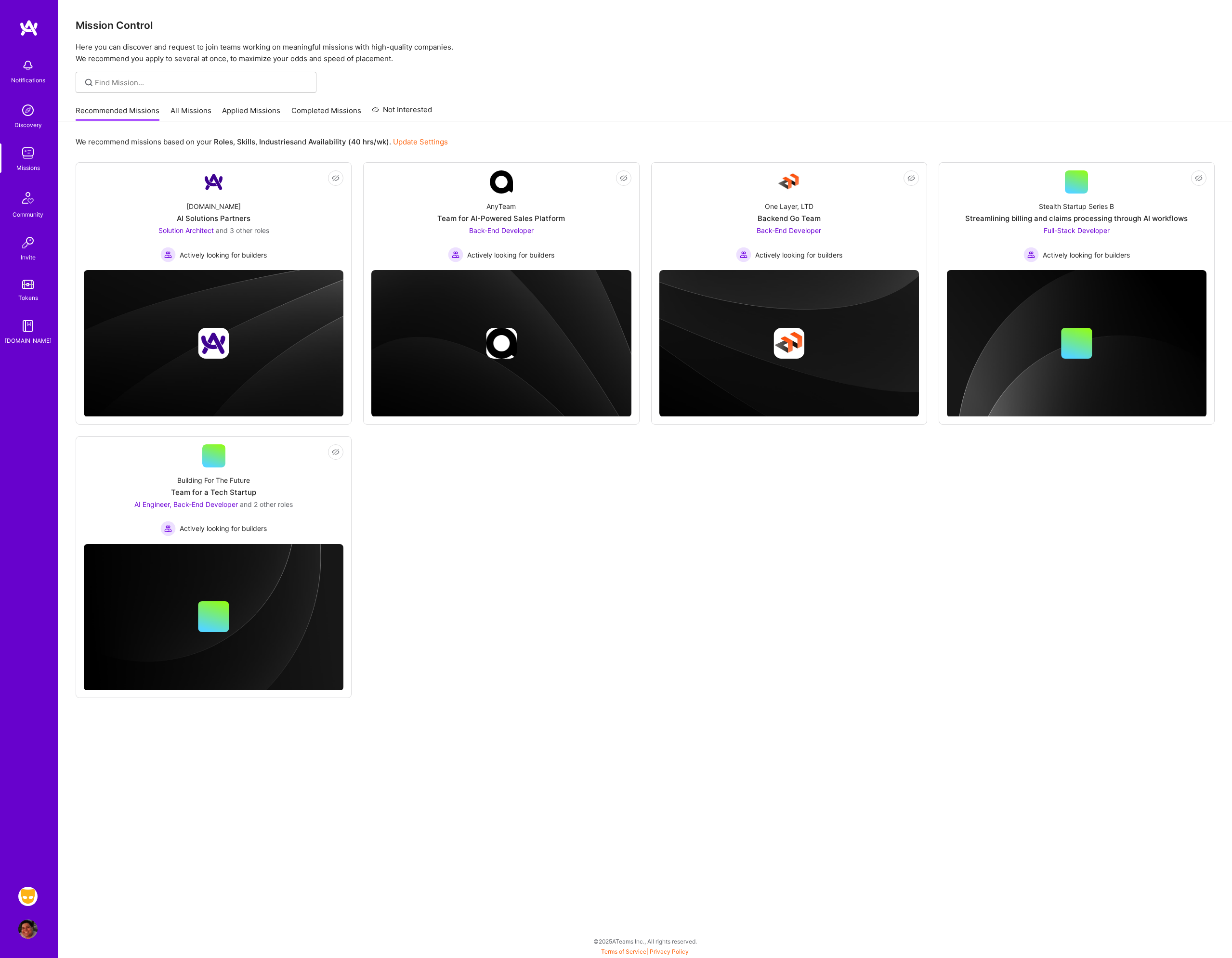
click at [194, 111] on link "All Missions" at bounding box center [190, 114] width 41 height 16
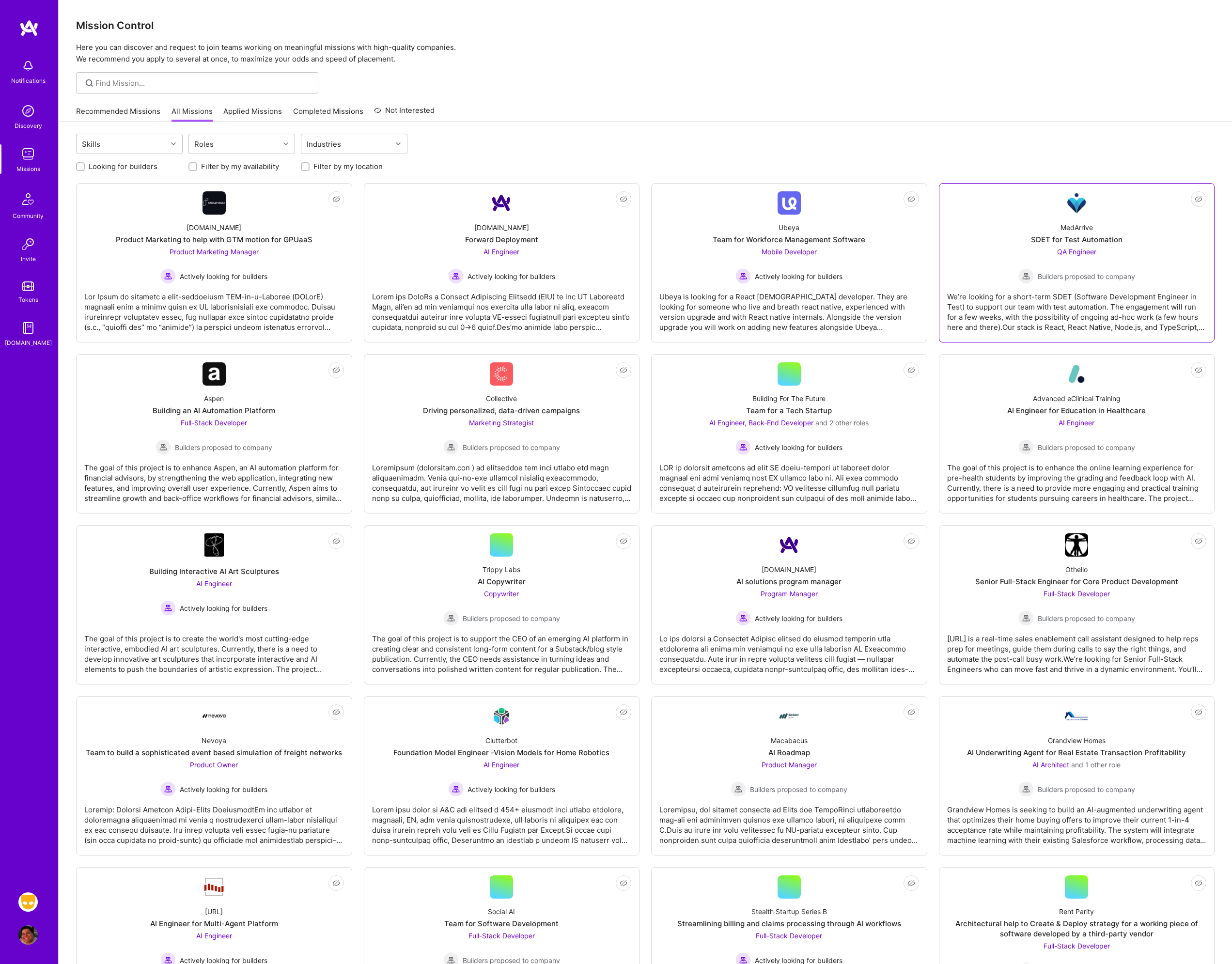
click at [1129, 260] on div "QA Engineer Builders proposed to company" at bounding box center [1077, 266] width 117 height 37
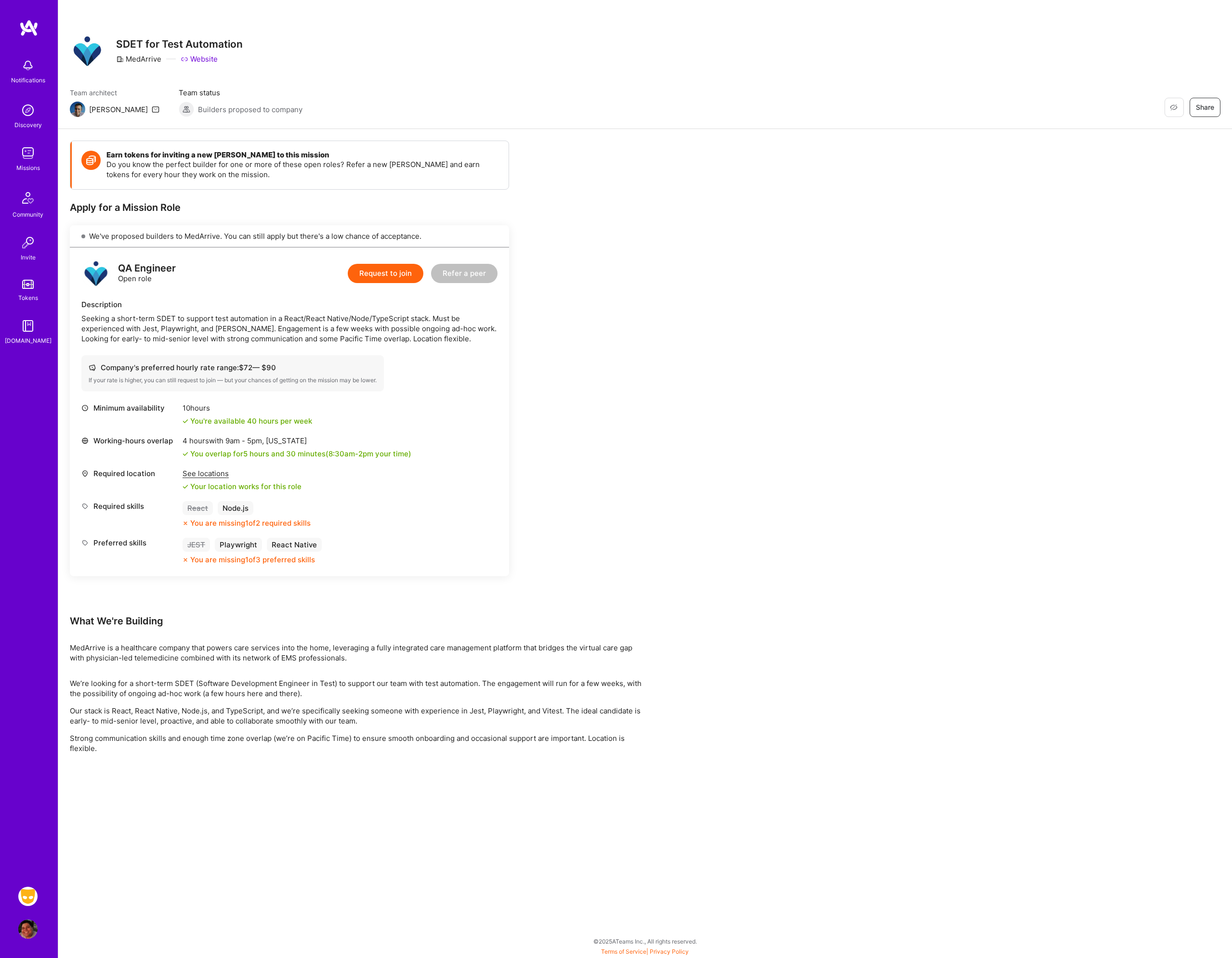
click at [34, 936] on img at bounding box center [28, 929] width 19 height 19
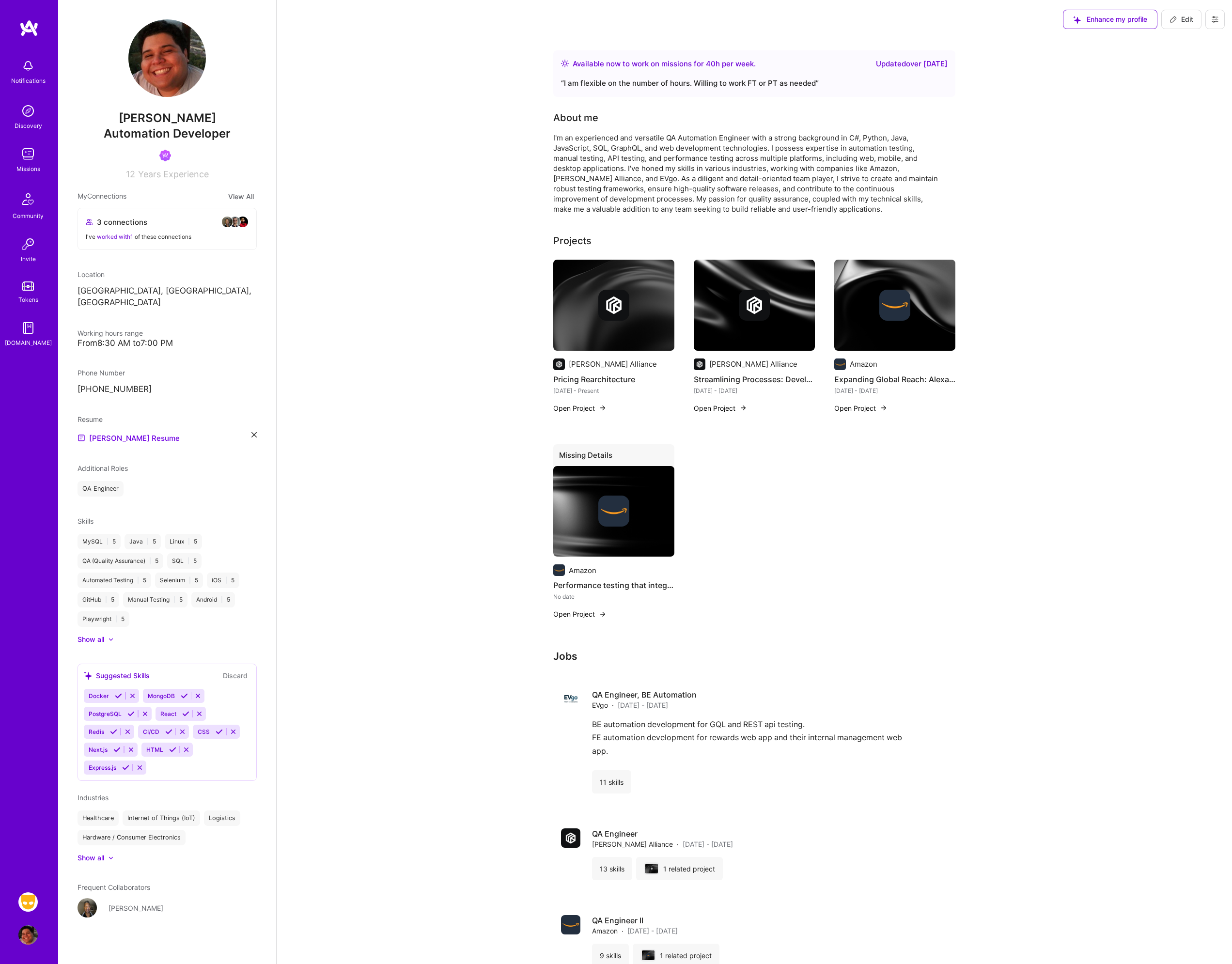
click at [89, 635] on div "Show all" at bounding box center [90, 640] width 27 height 10
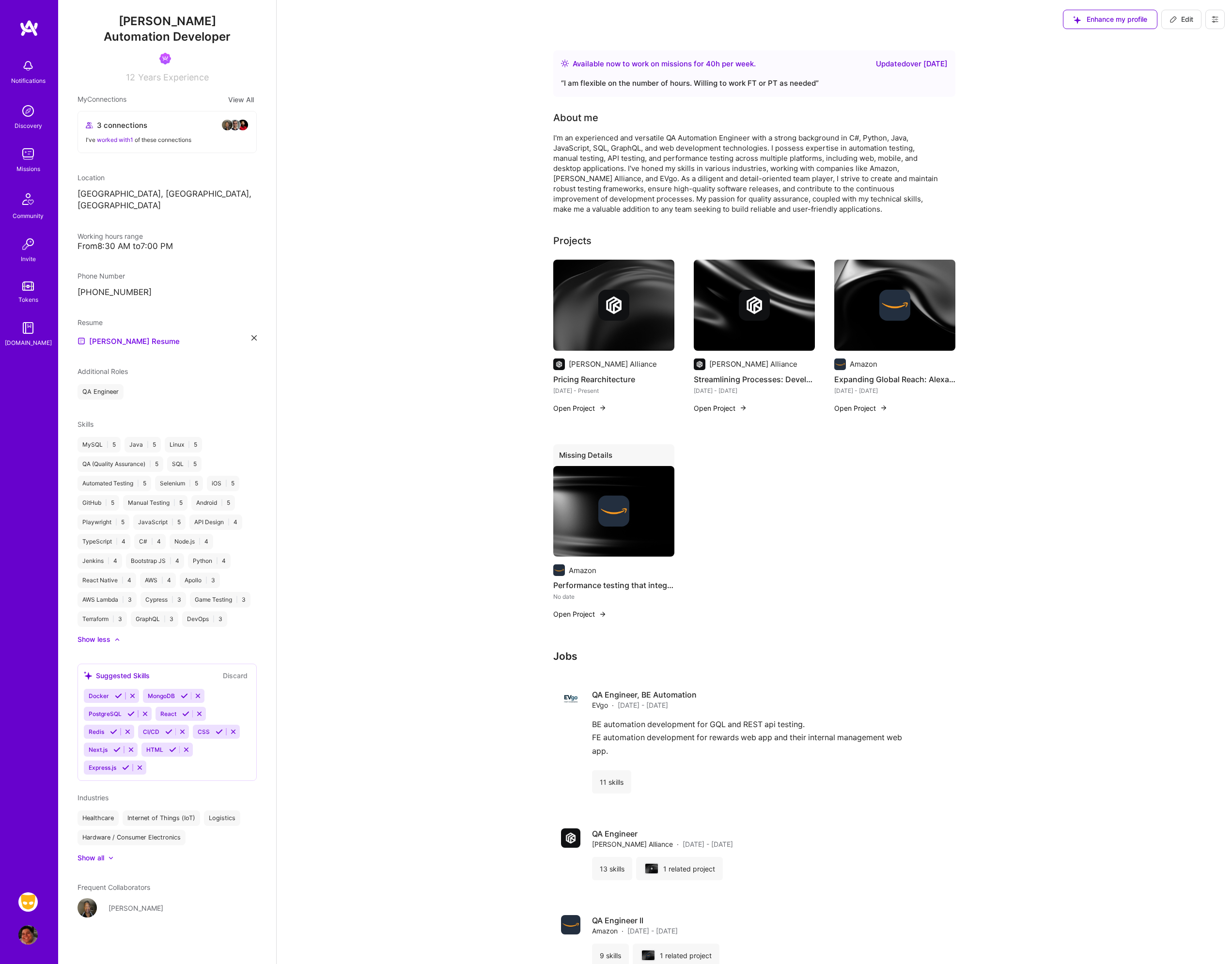
scroll to position [109, 0]
click at [177, 708] on div "React" at bounding box center [167, 710] width 24 height 14
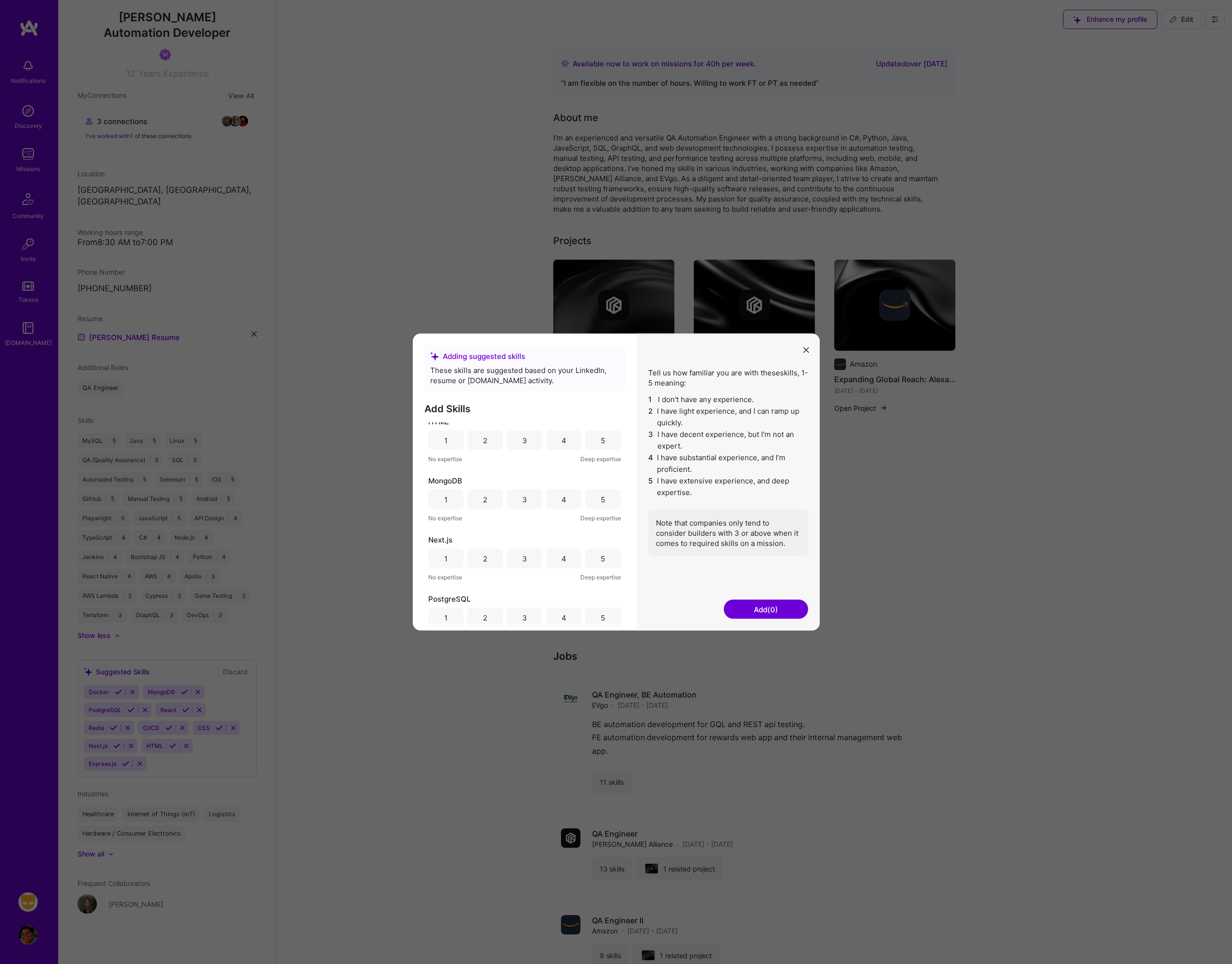
scroll to position [371, 0]
click at [810, 353] on button "modal" at bounding box center [806, 350] width 11 height 16
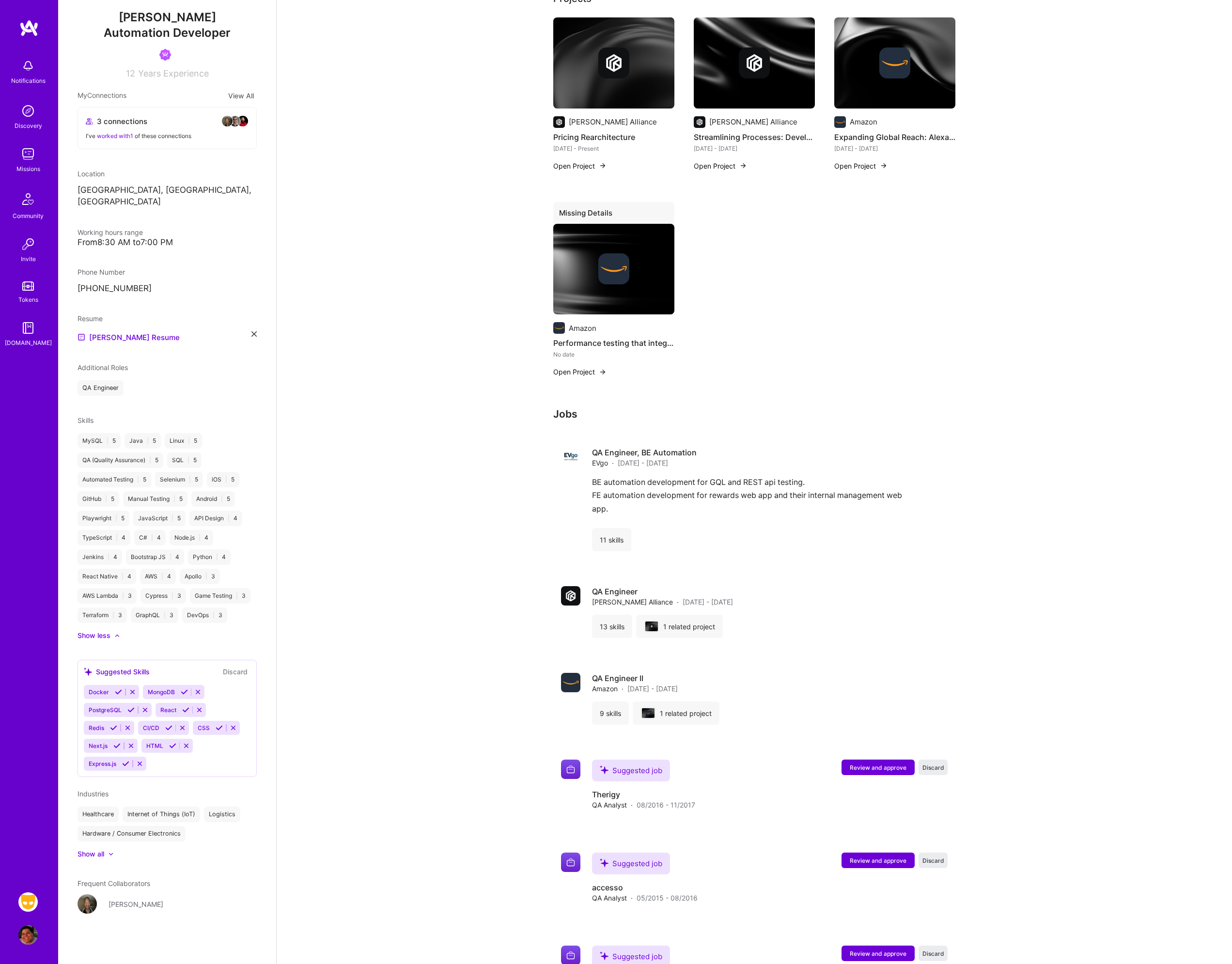
scroll to position [0, 0]
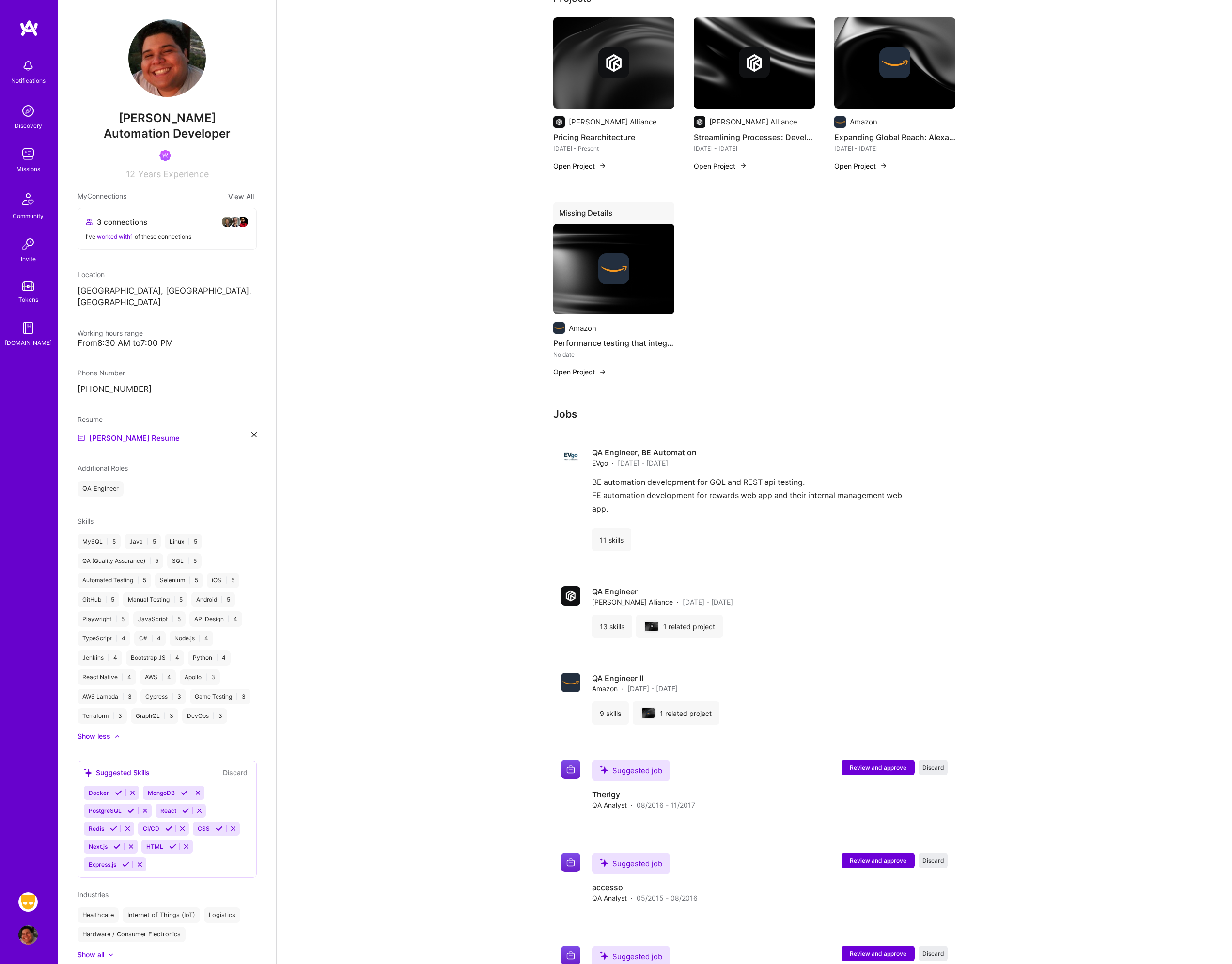
click at [160, 234] on div "I've worked with 1 of these connections" at bounding box center [167, 237] width 163 height 10
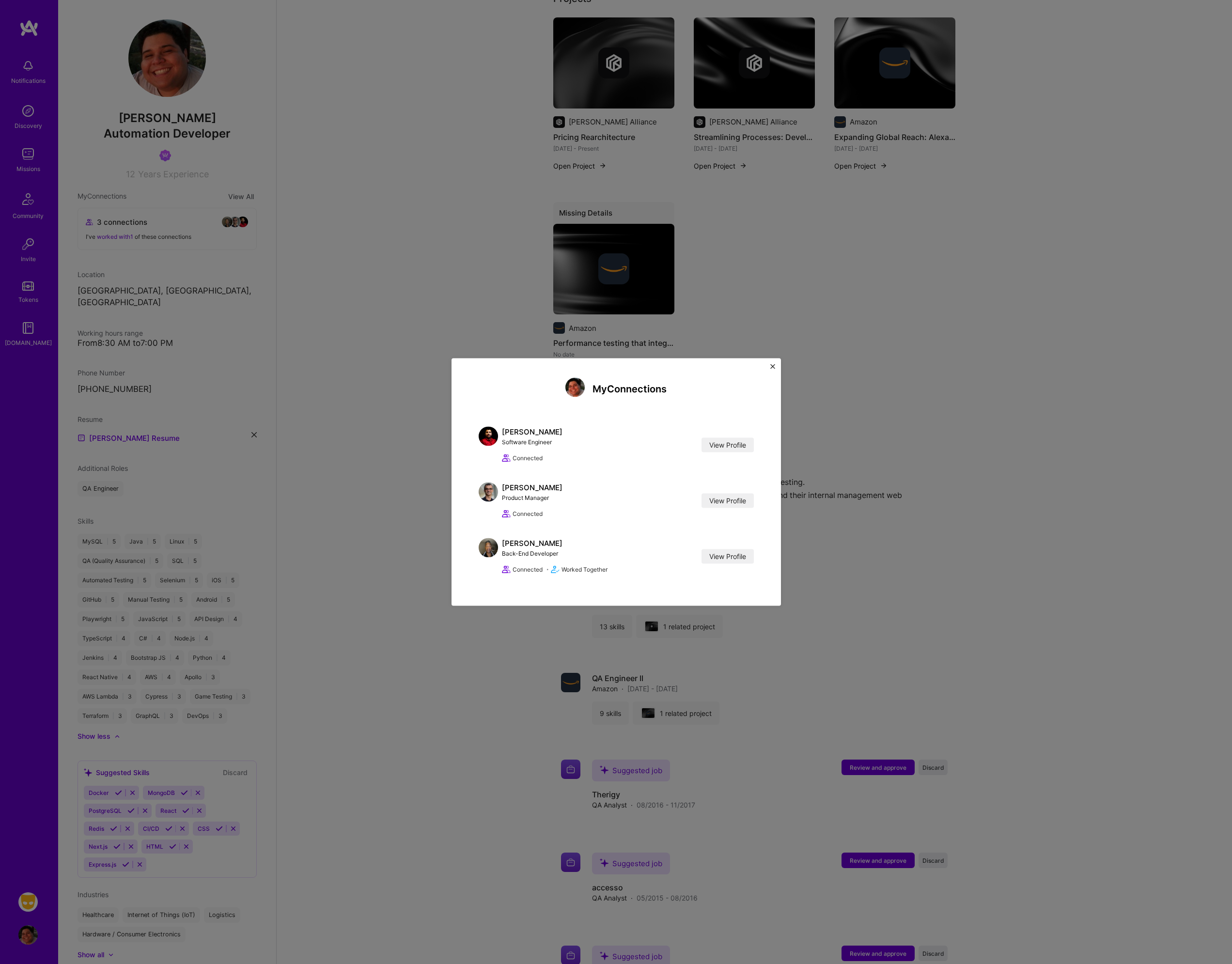
click at [772, 369] on button "Close" at bounding box center [773, 369] width 5 height 10
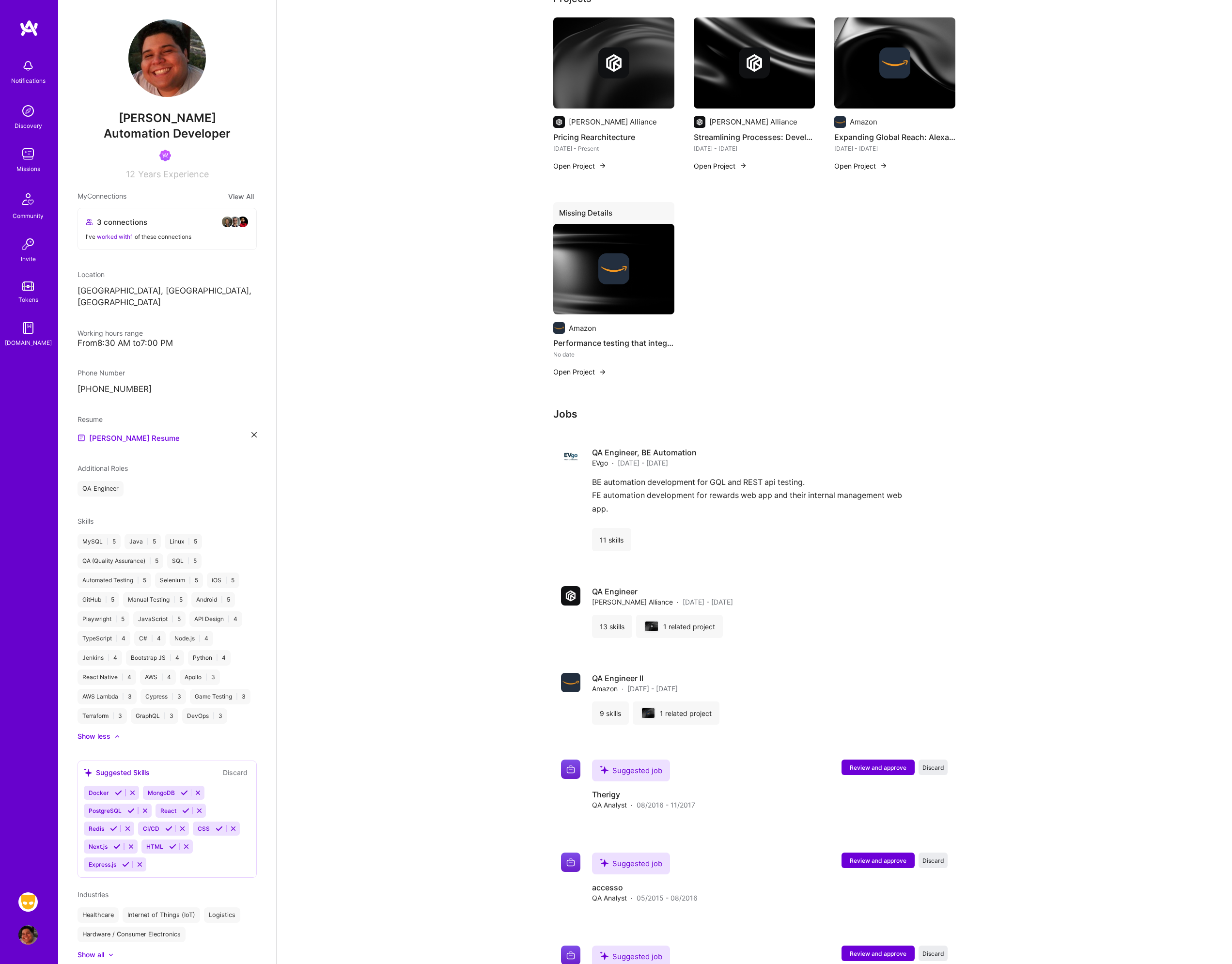
click at [221, 227] on img at bounding box center [227, 222] width 11 height 11
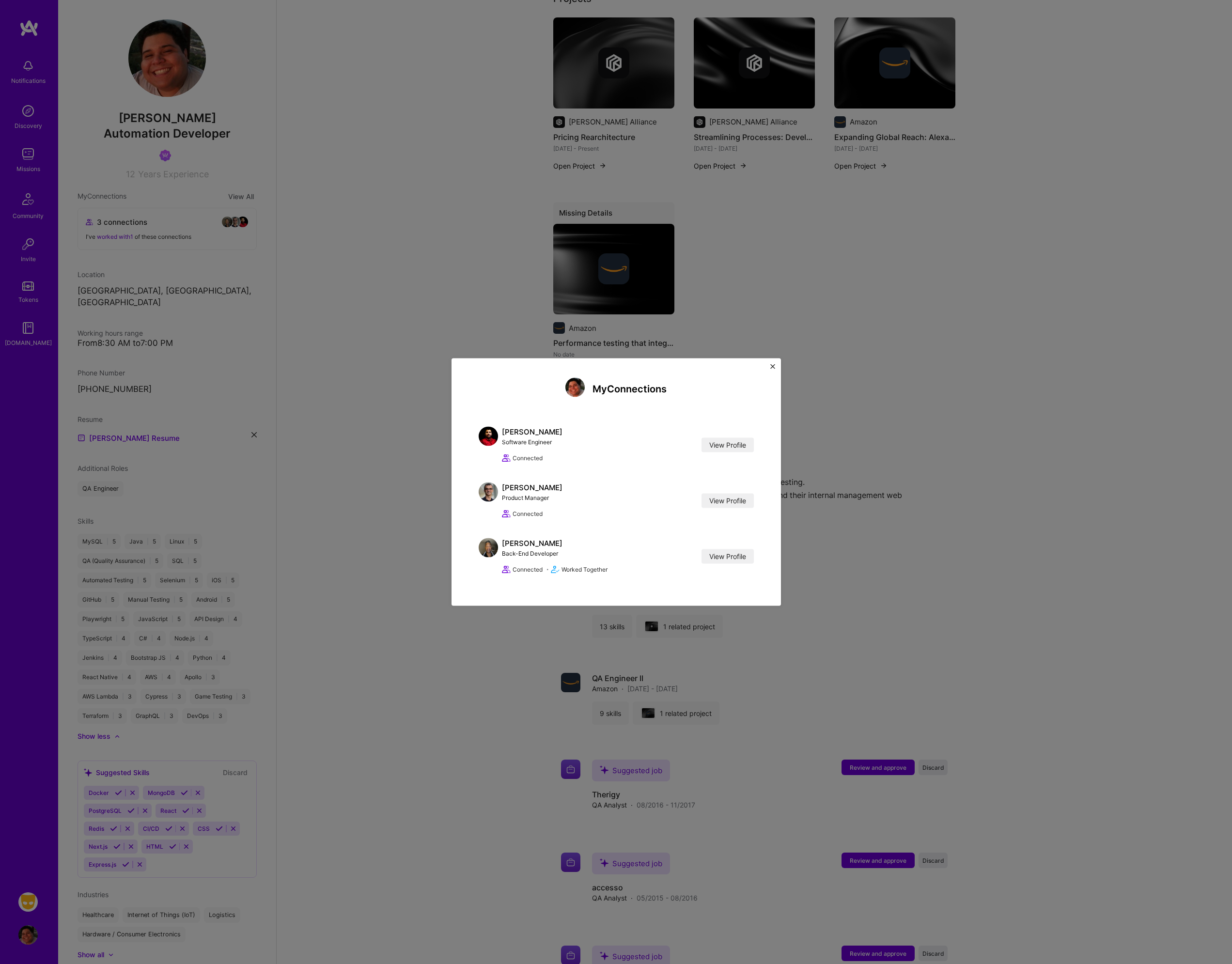
click at [776, 365] on div "My Connections Surjit Singh Software Engineer View Profile Connected View Profi…" at bounding box center [616, 483] width 329 height 248
click at [772, 367] on img "Close" at bounding box center [773, 367] width 5 height 5
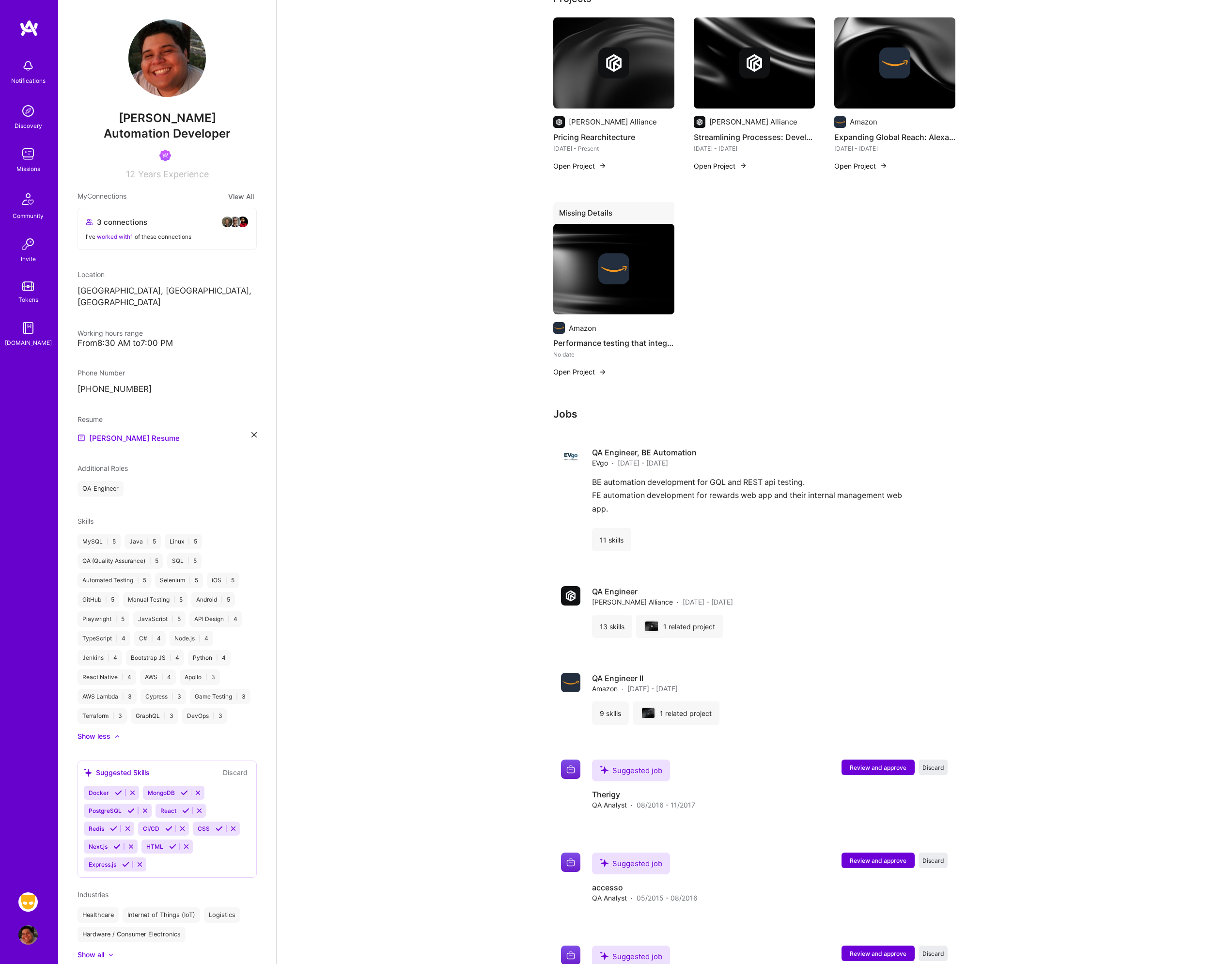
click at [26, 937] on img at bounding box center [28, 935] width 19 height 19
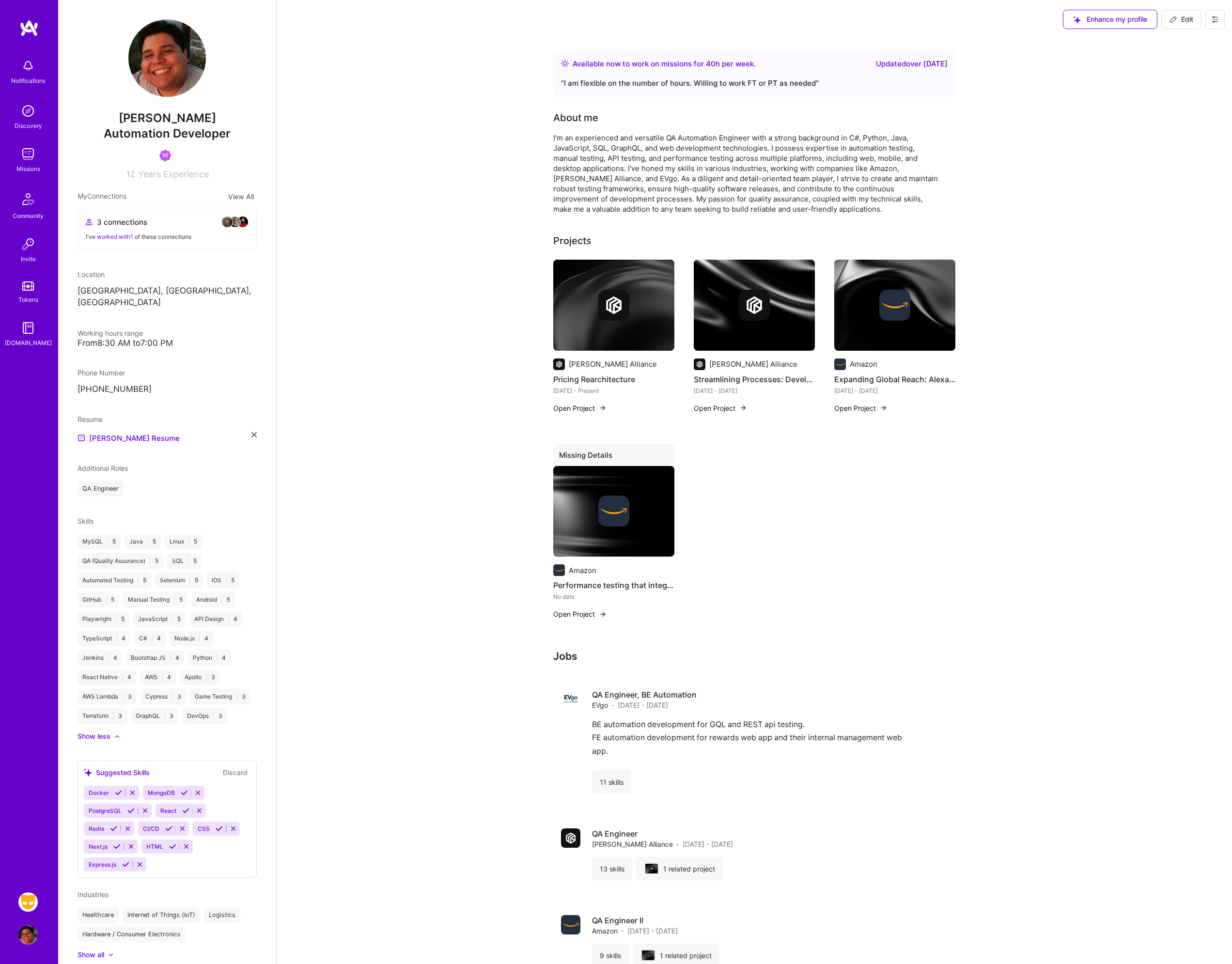
click at [32, 932] on img at bounding box center [28, 935] width 19 height 19
